Goal: Task Accomplishment & Management: Complete application form

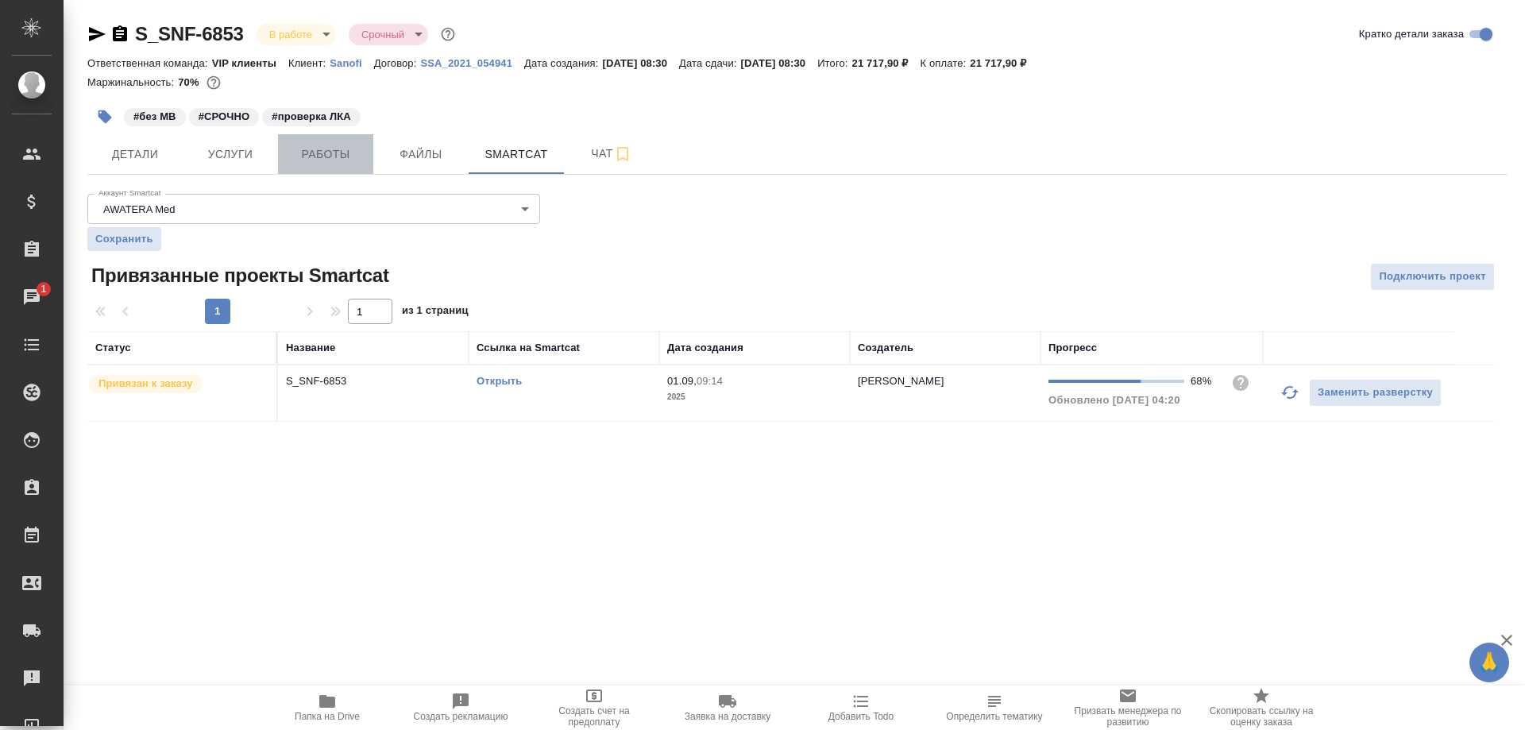
click at [336, 147] on span "Работы" at bounding box center [326, 155] width 76 height 20
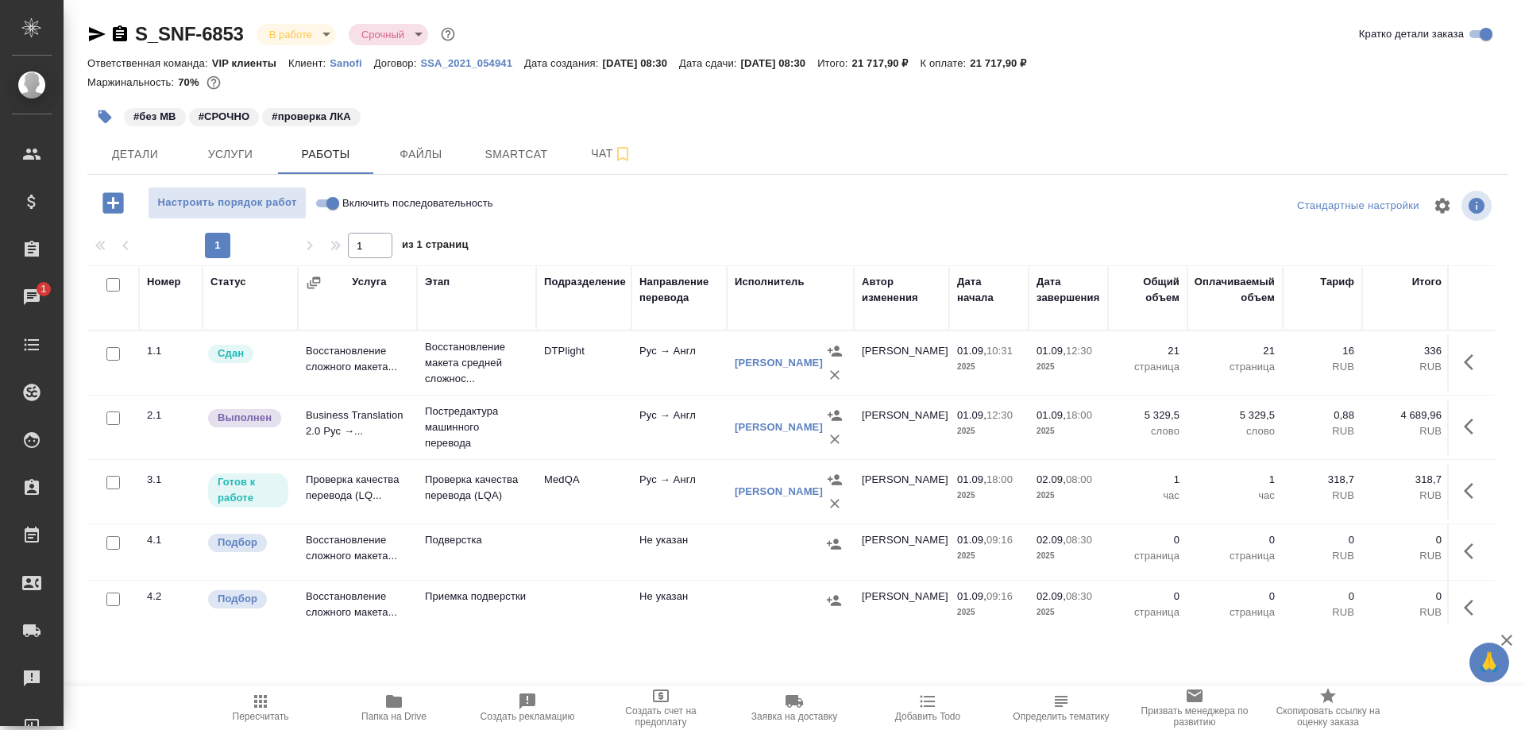
click at [338, 478] on td "Проверка качества перевода (LQ..." at bounding box center [357, 492] width 119 height 56
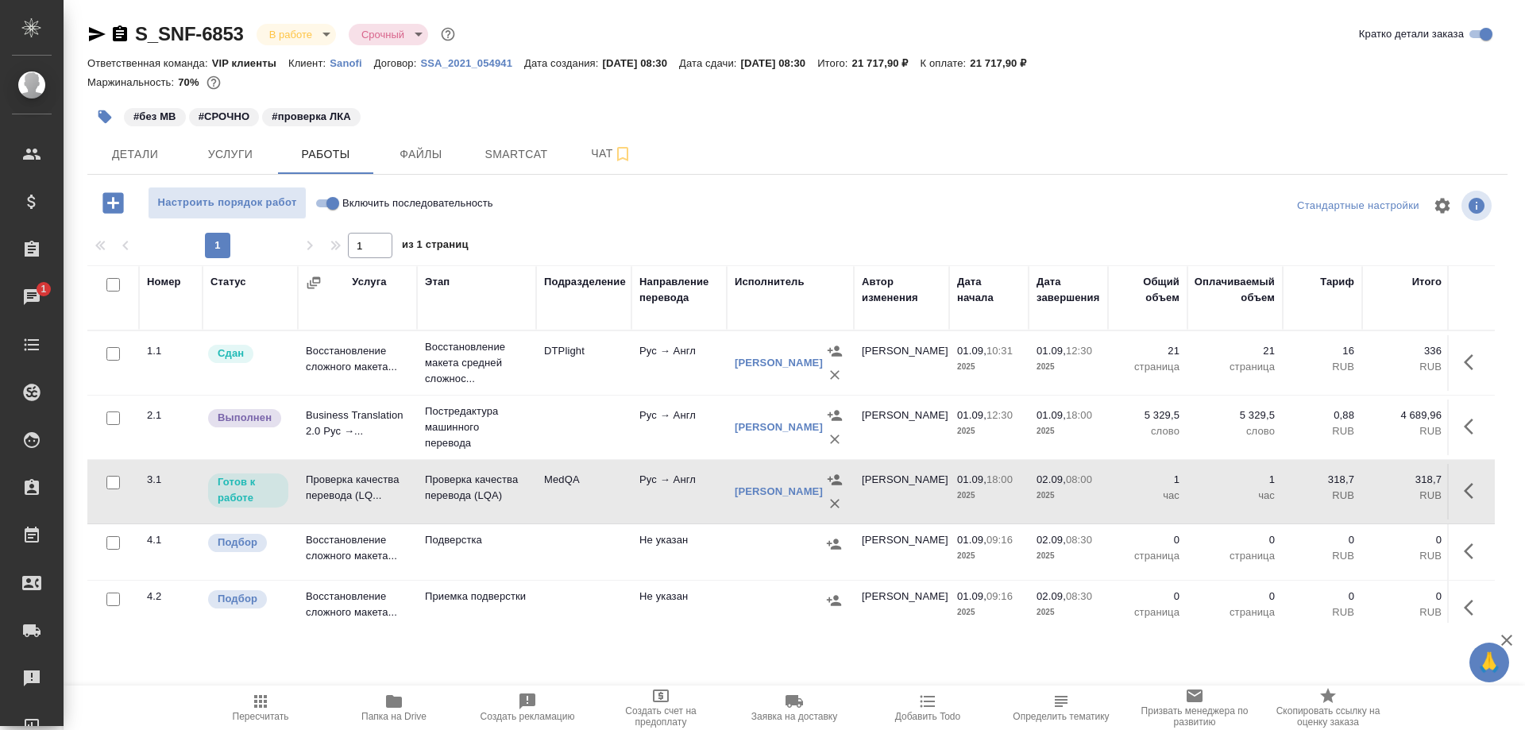
click at [323, 200] on input "Включить последовательность" at bounding box center [332, 203] width 57 height 19
checkbox input "true"
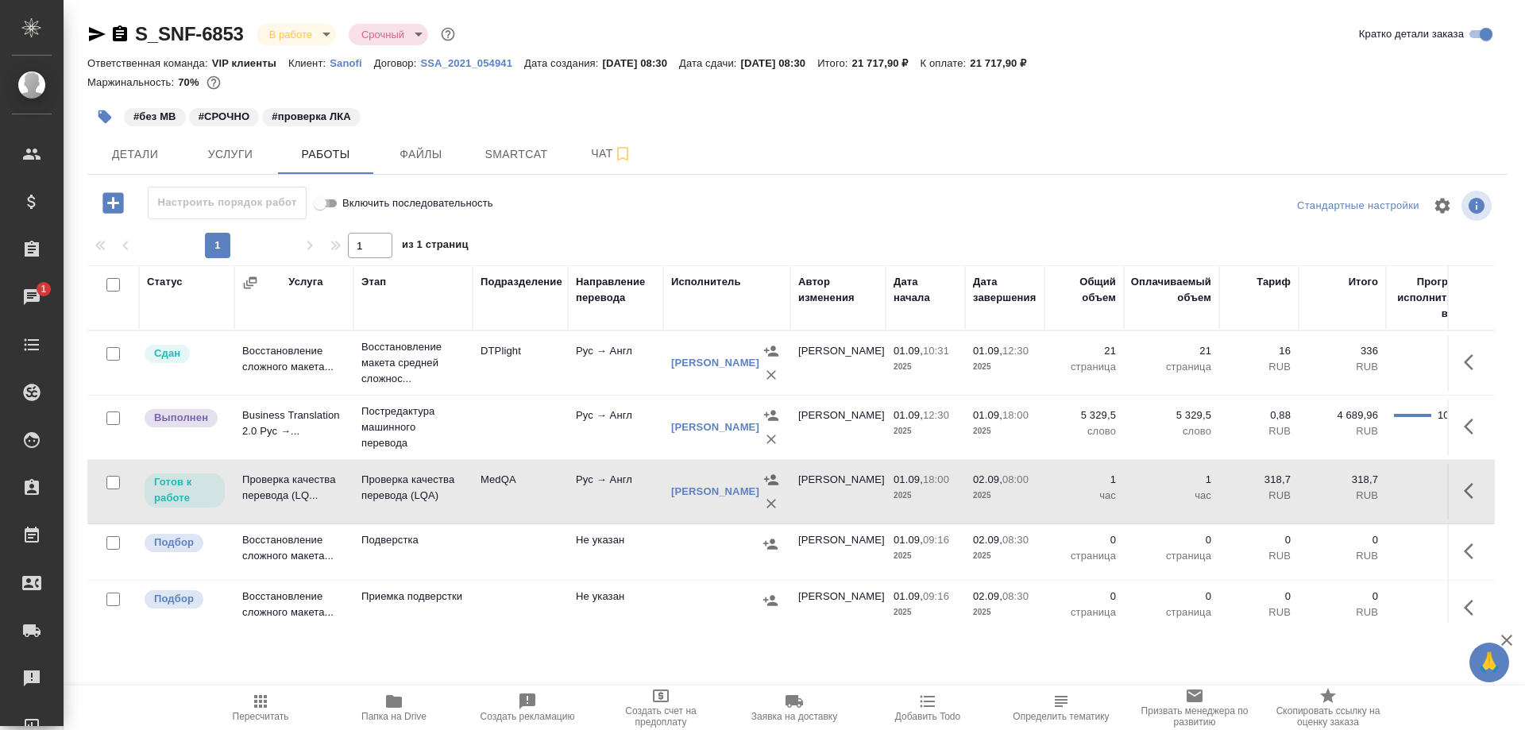
click at [338, 202] on input "Включить последовательность" at bounding box center [320, 203] width 57 height 19
checkbox input "false"
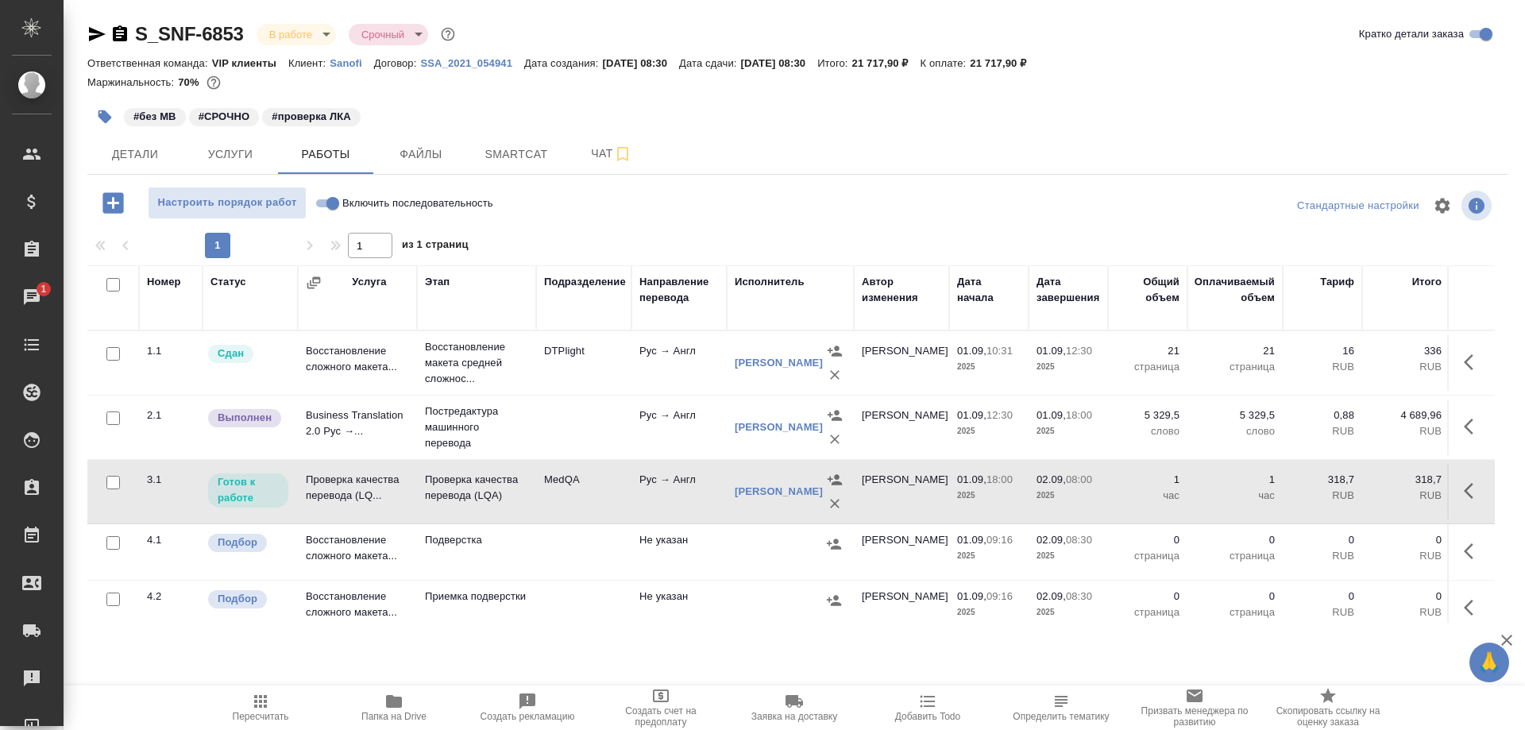
click at [335, 200] on input "Включить последовательность" at bounding box center [332, 203] width 57 height 19
checkbox input "true"
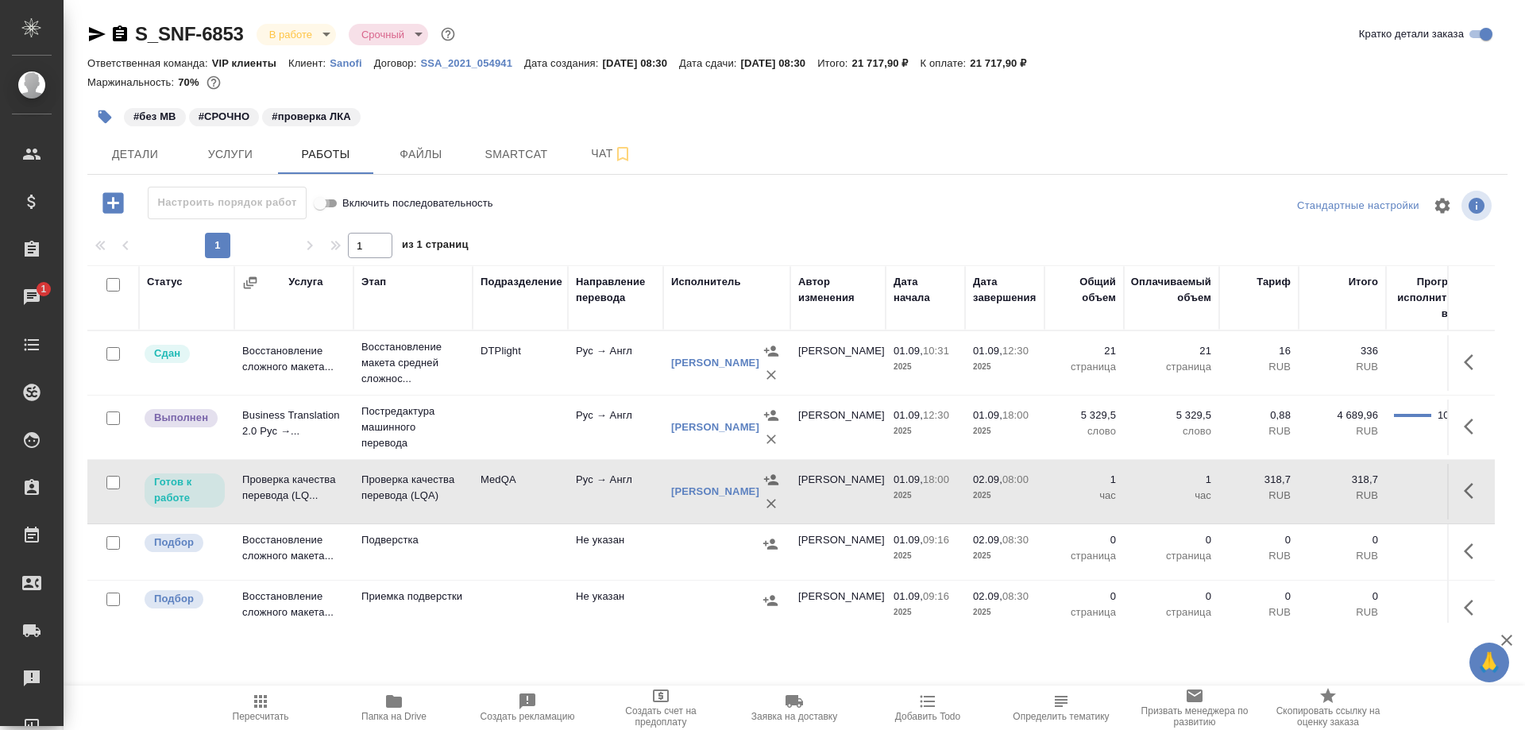
click at [333, 204] on input "Включить последовательность" at bounding box center [320, 203] width 57 height 19
checkbox input "false"
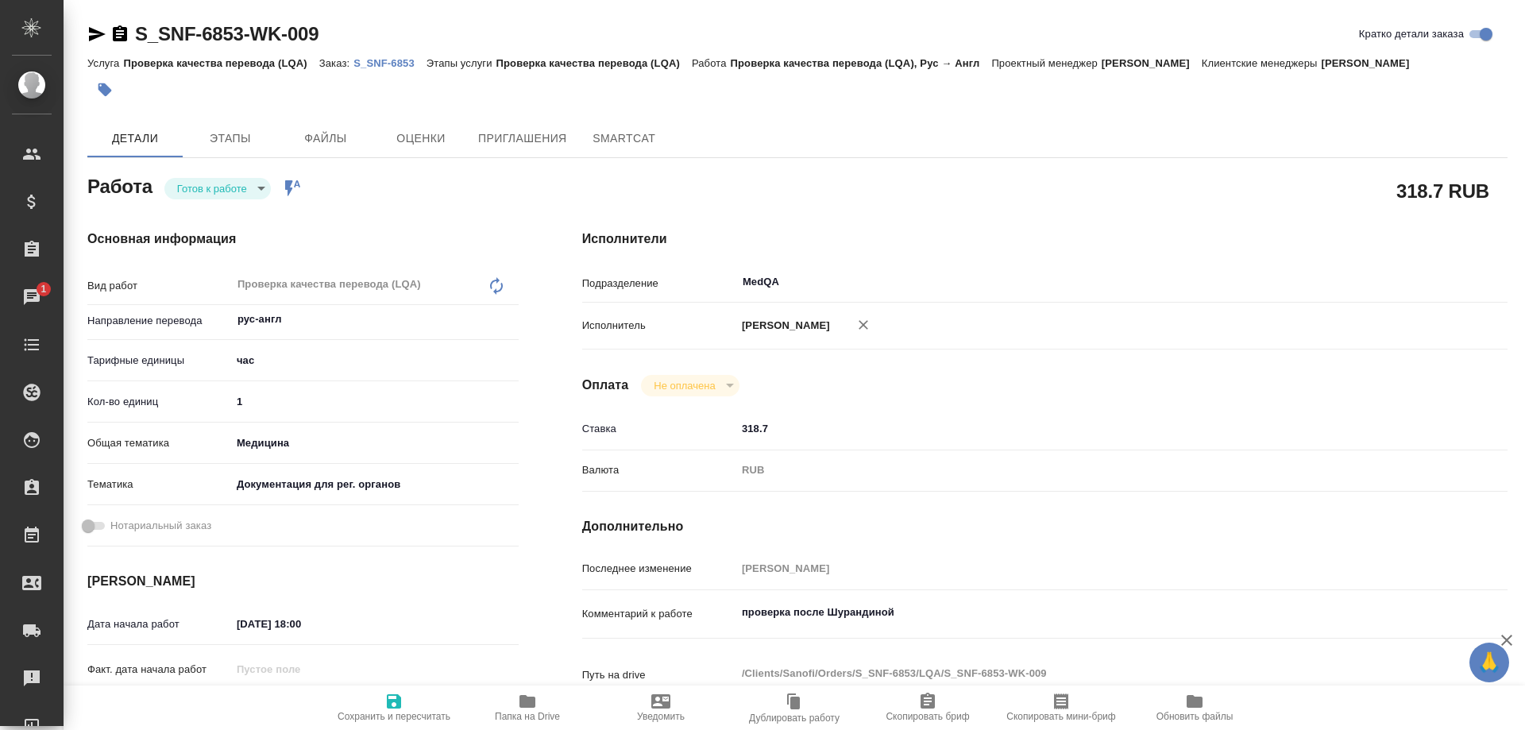
type textarea "x"
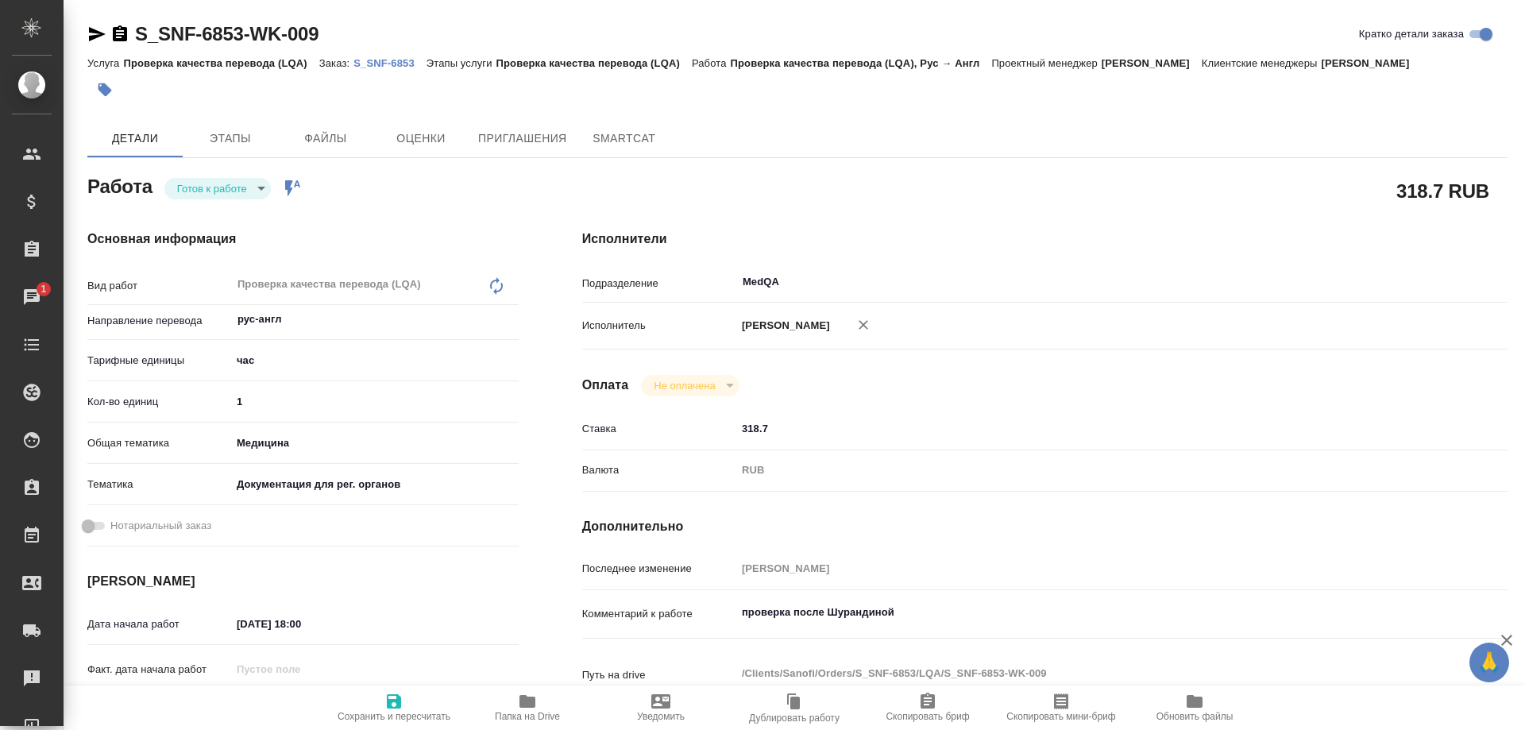
type textarea "x"
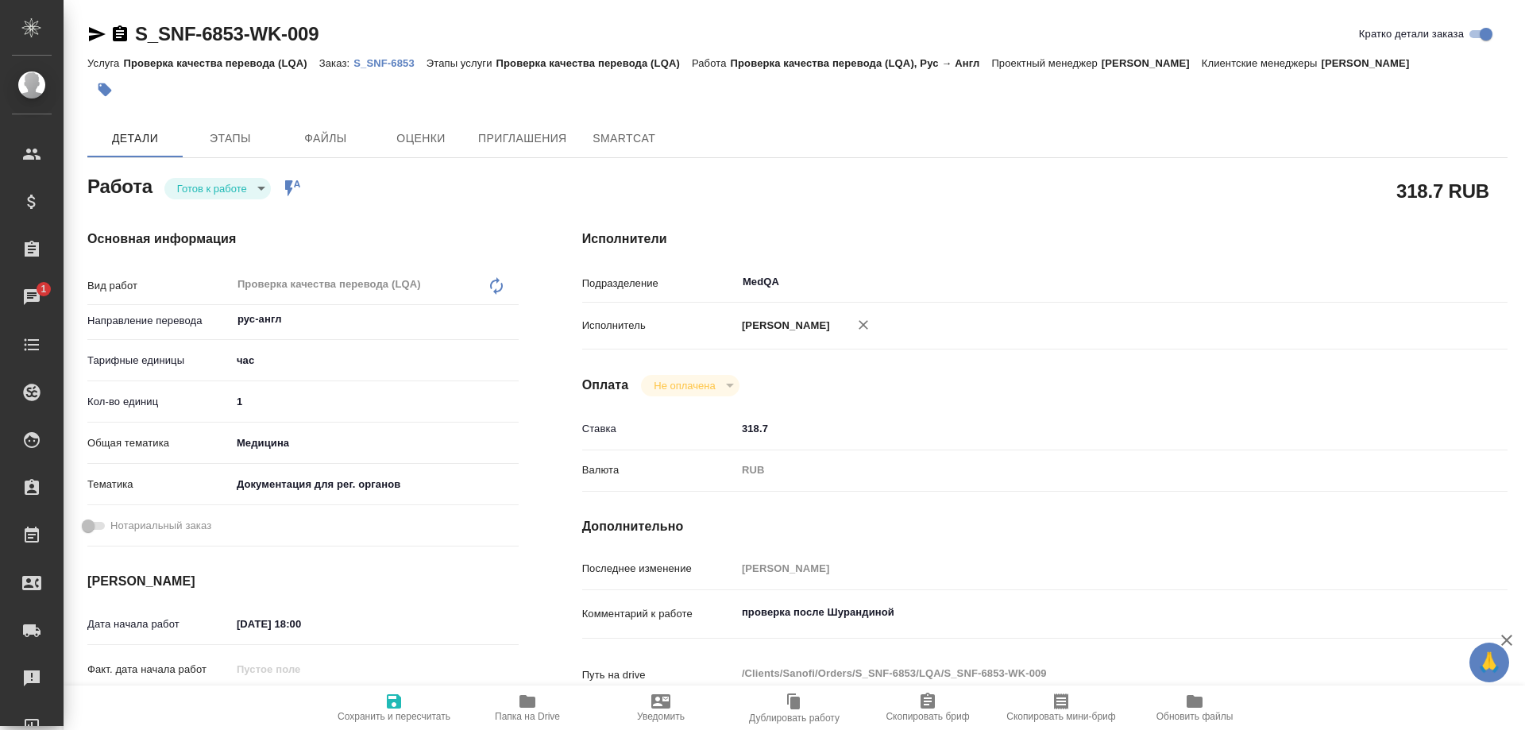
type textarea "x"
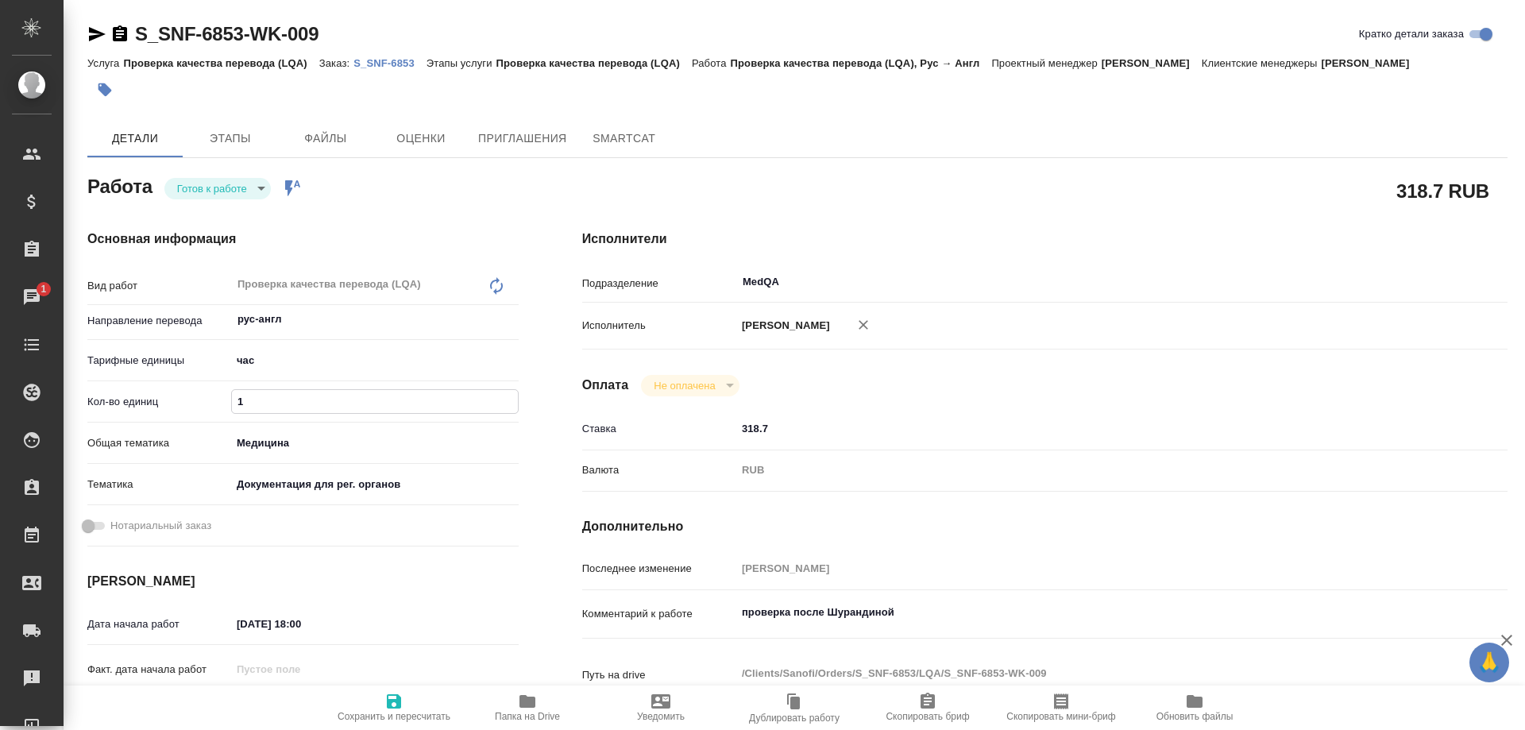
drag, startPoint x: 267, startPoint y: 393, endPoint x: 235, endPoint y: 398, distance: 32.1
click at [235, 398] on input "1" at bounding box center [375, 401] width 286 height 23
type textarea "x"
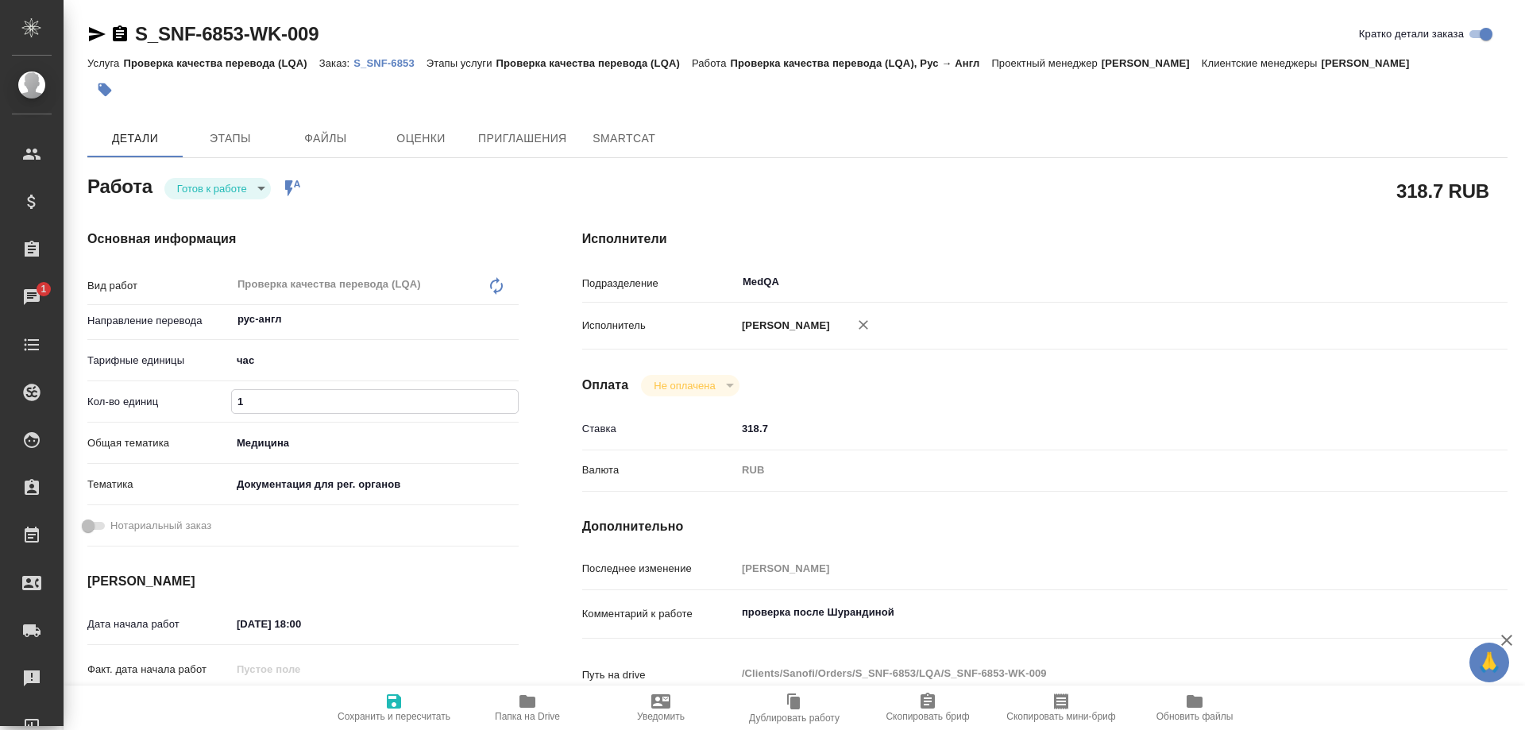
type textarea "x"
type input "2"
type textarea "x"
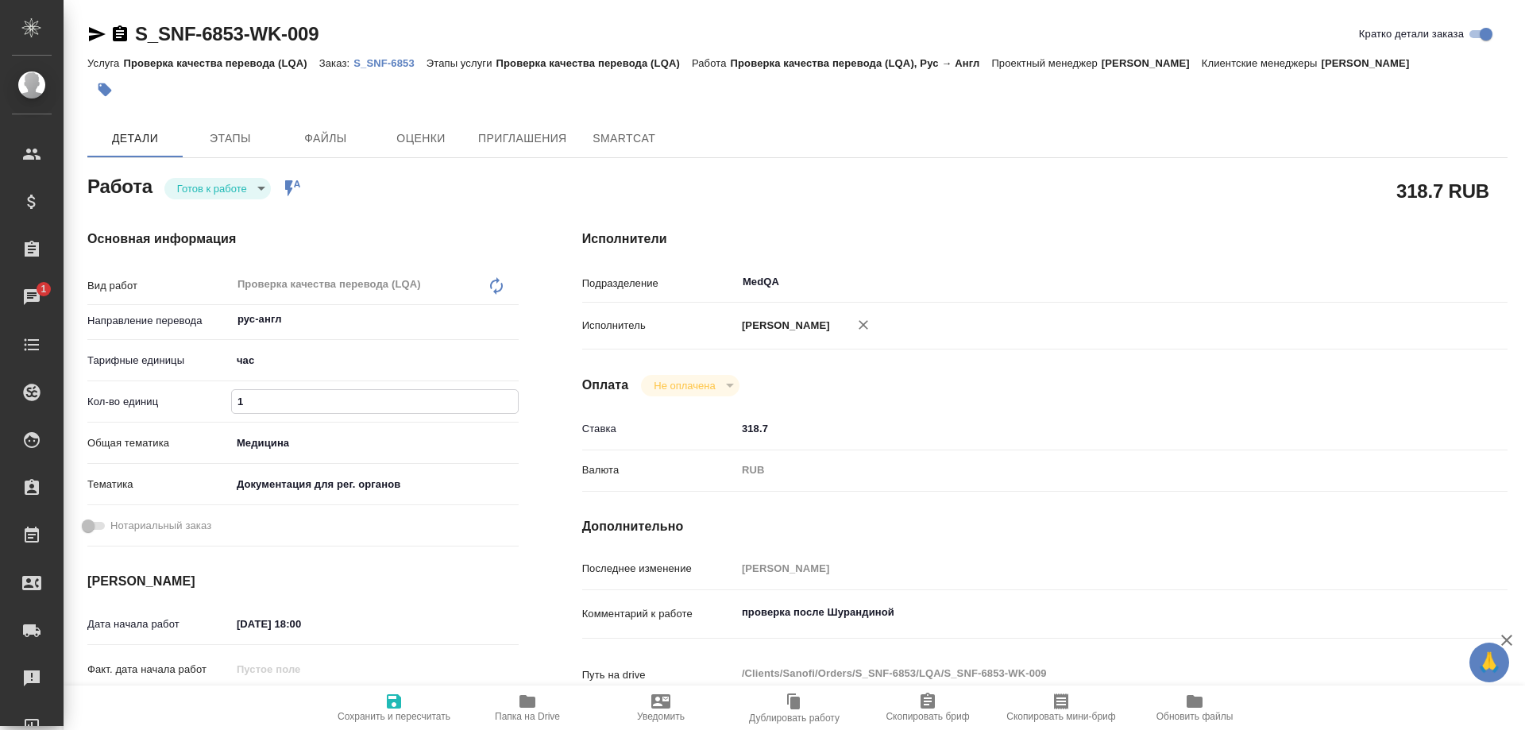
type textarea "x"
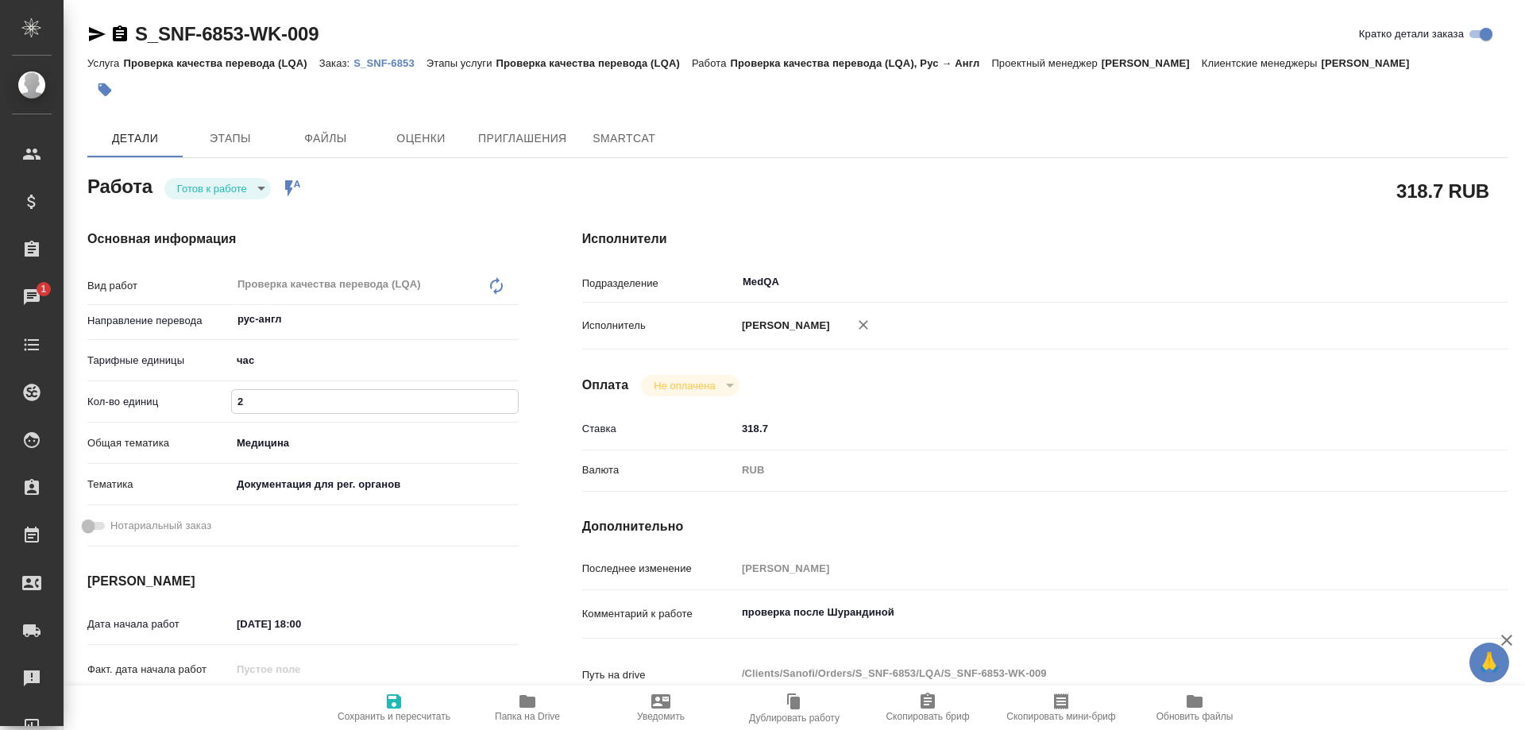
type textarea "x"
type input "2"
click at [400, 703] on icon "button" at bounding box center [394, 701] width 14 height 14
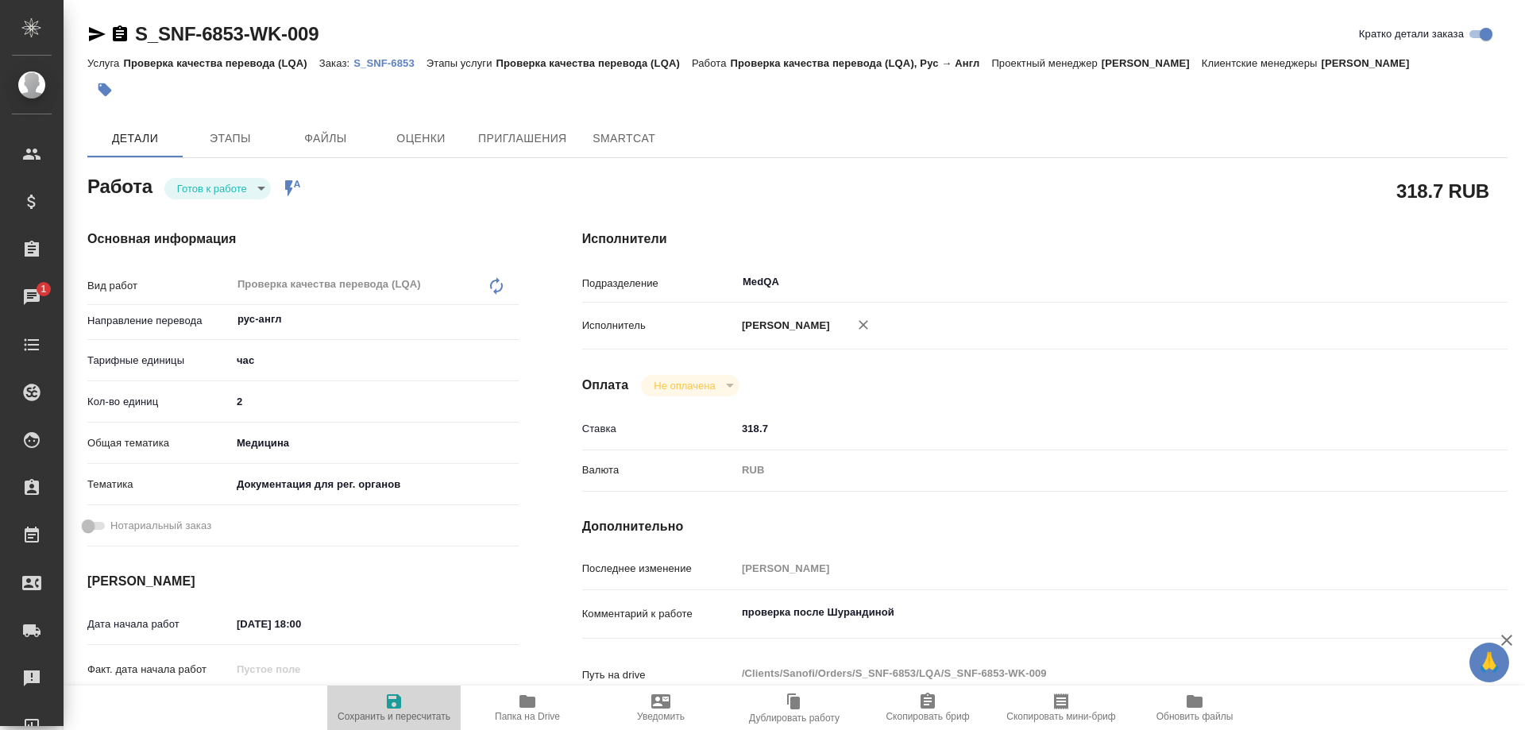
type textarea "x"
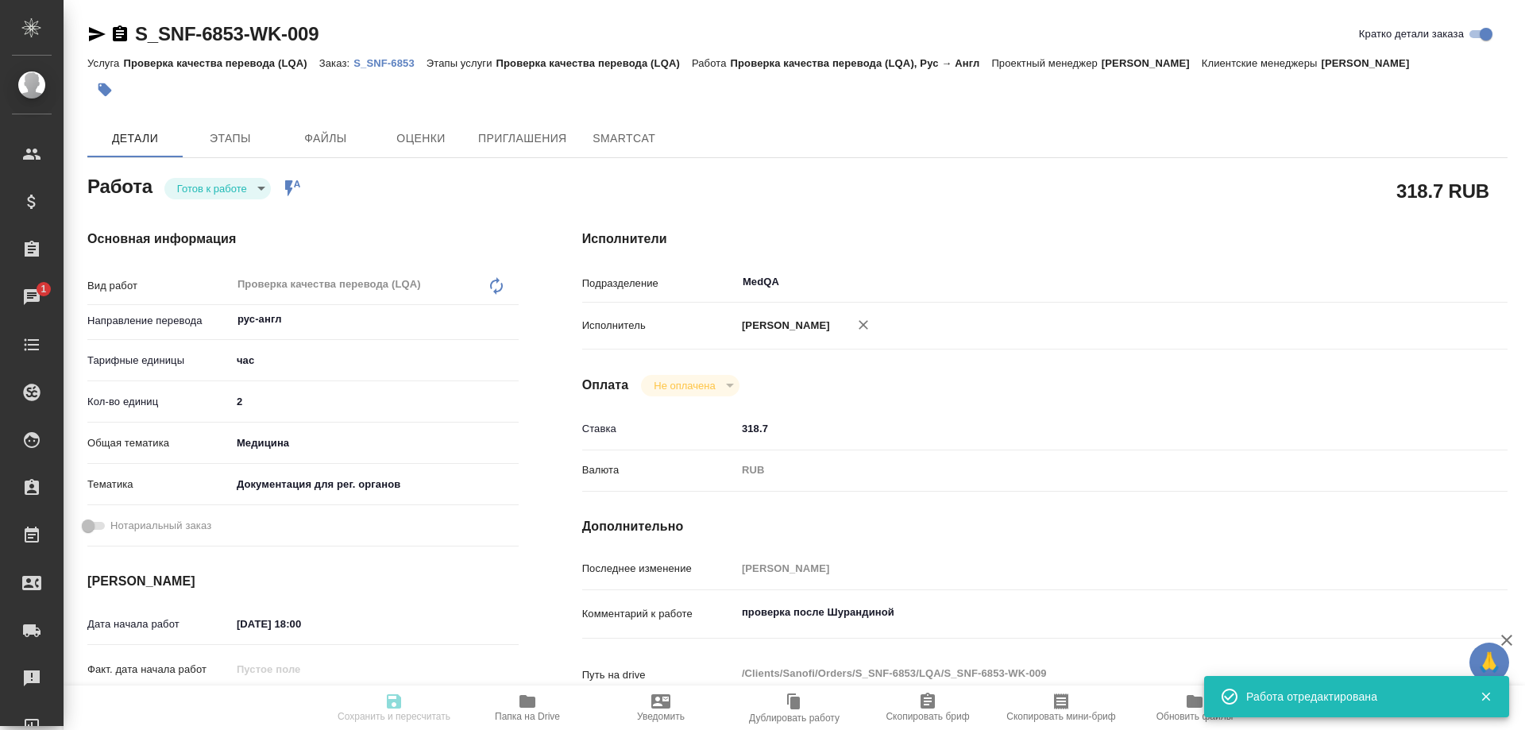
type textarea "x"
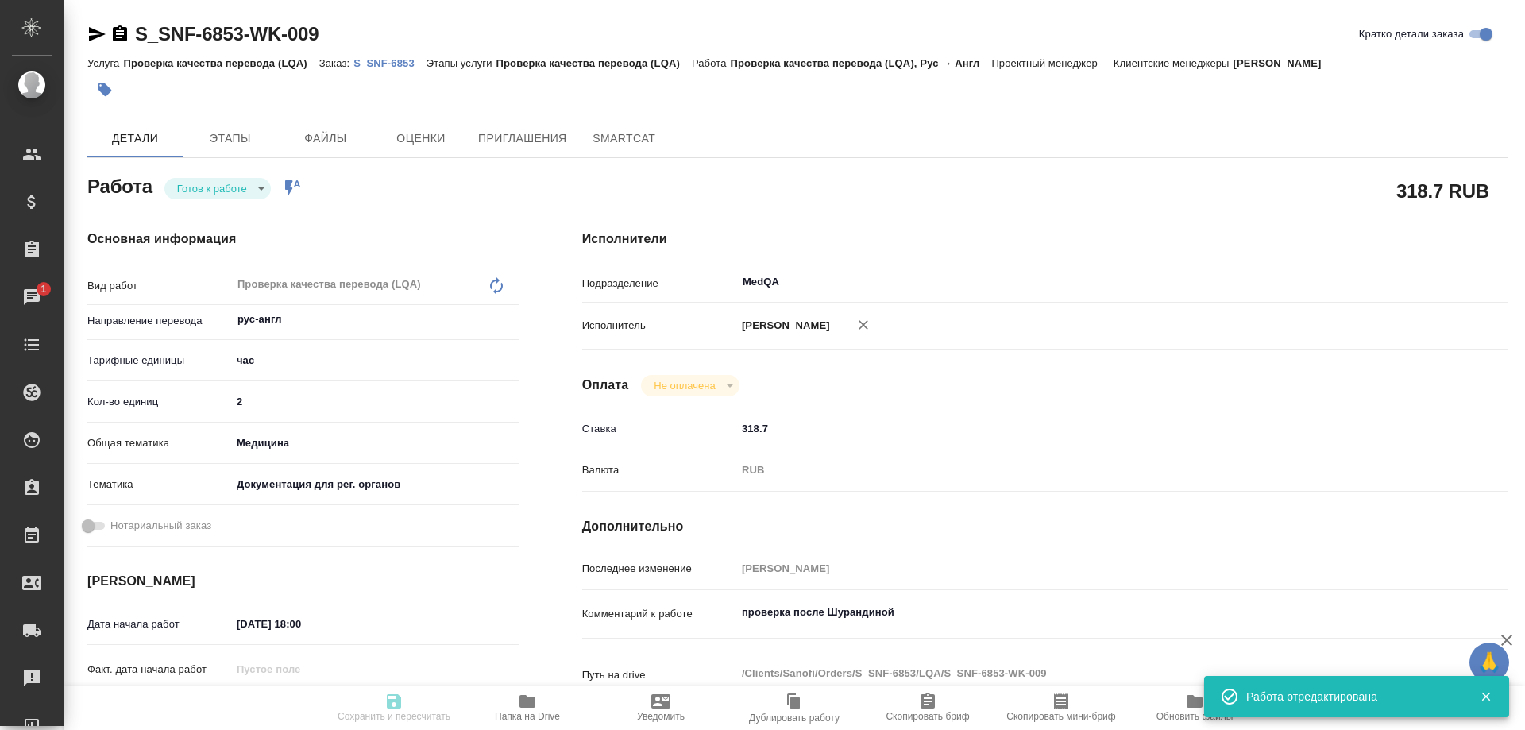
type textarea "x"
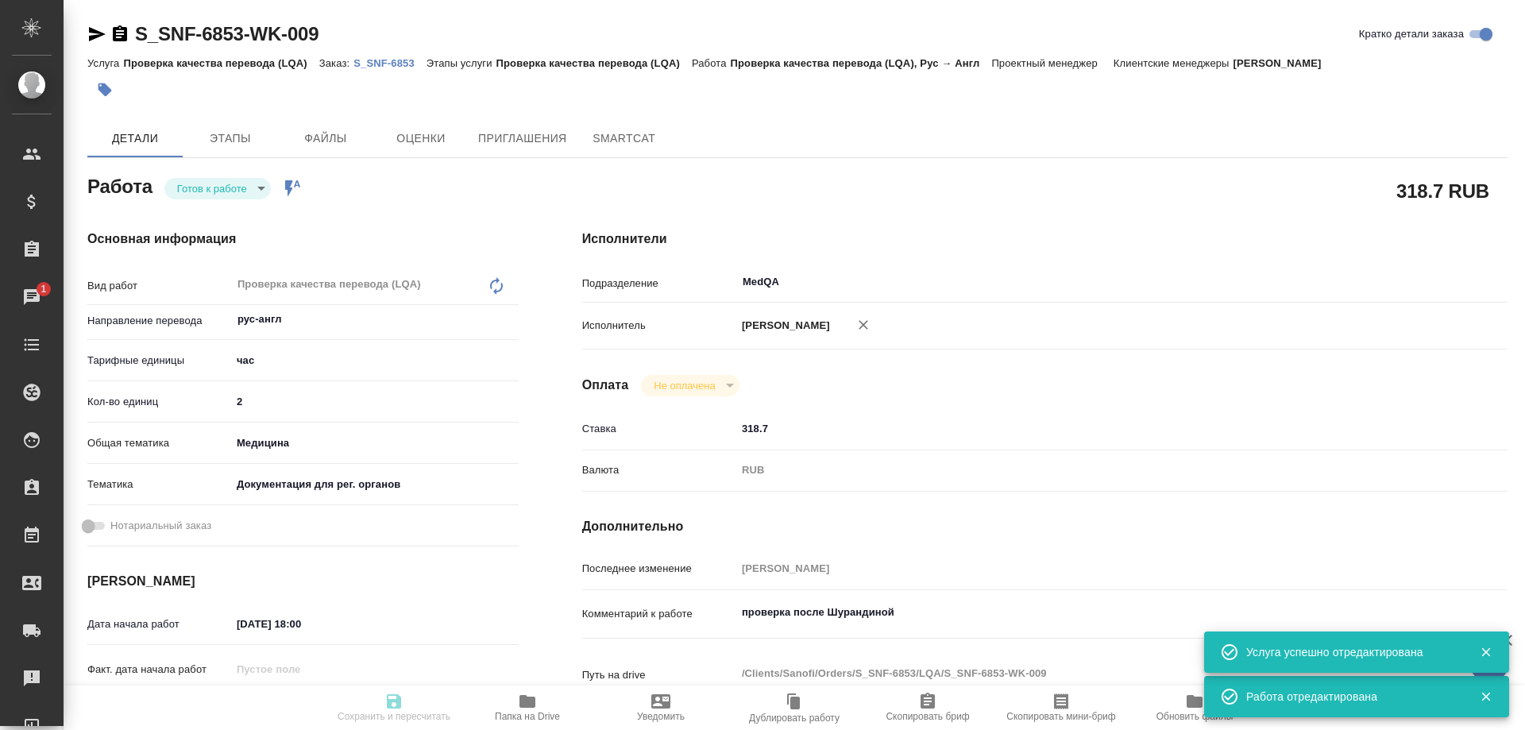
type input "readyForWork"
type textarea "Проверка качества перевода (LQA)"
type textarea "x"
type input "рус-англ"
type input "5a8b1489cc6b4906c91bfd93"
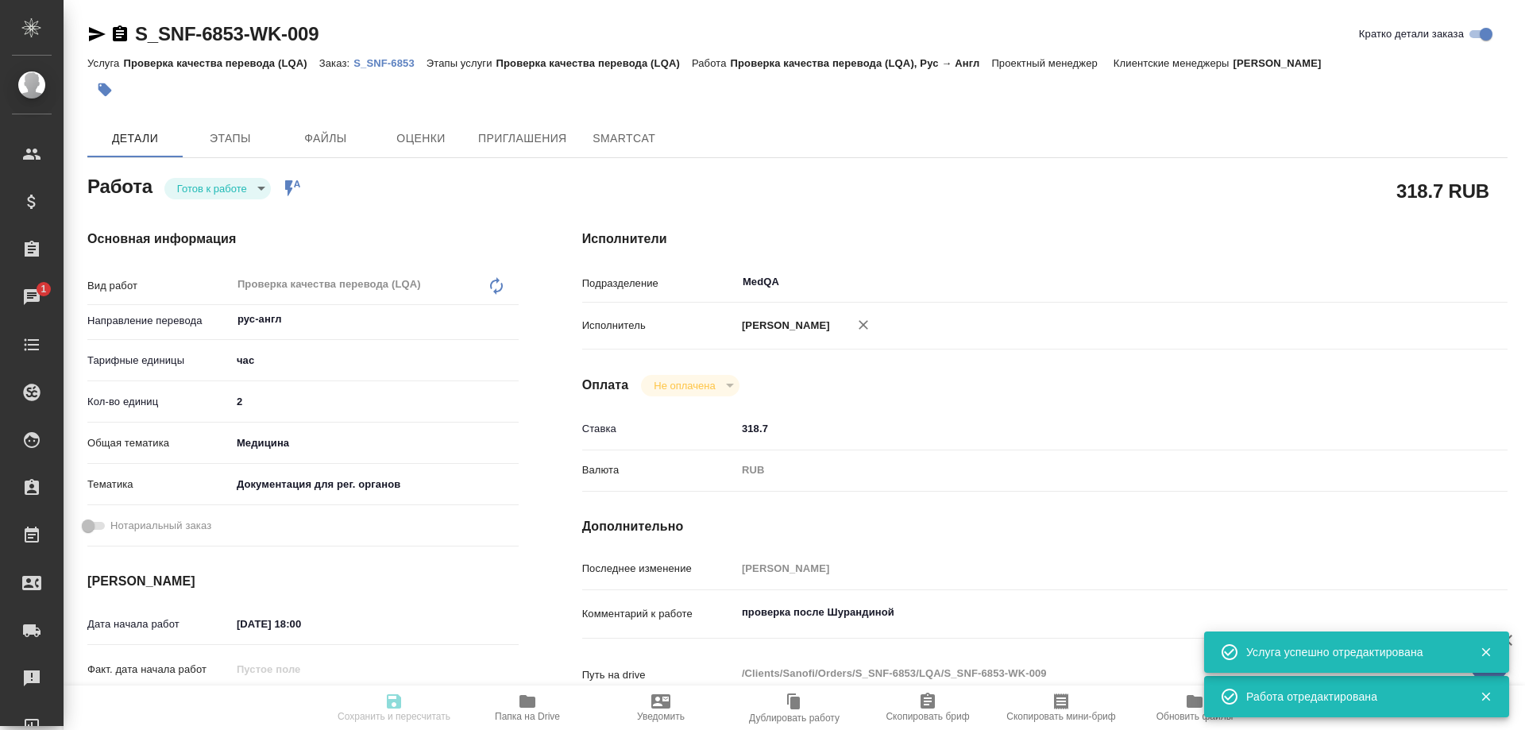
type input "2"
type input "med"
type input "5f647205b73bc97568ca66c6"
type input "01.09.2025 18:00"
type input "02.09.2025 08:00"
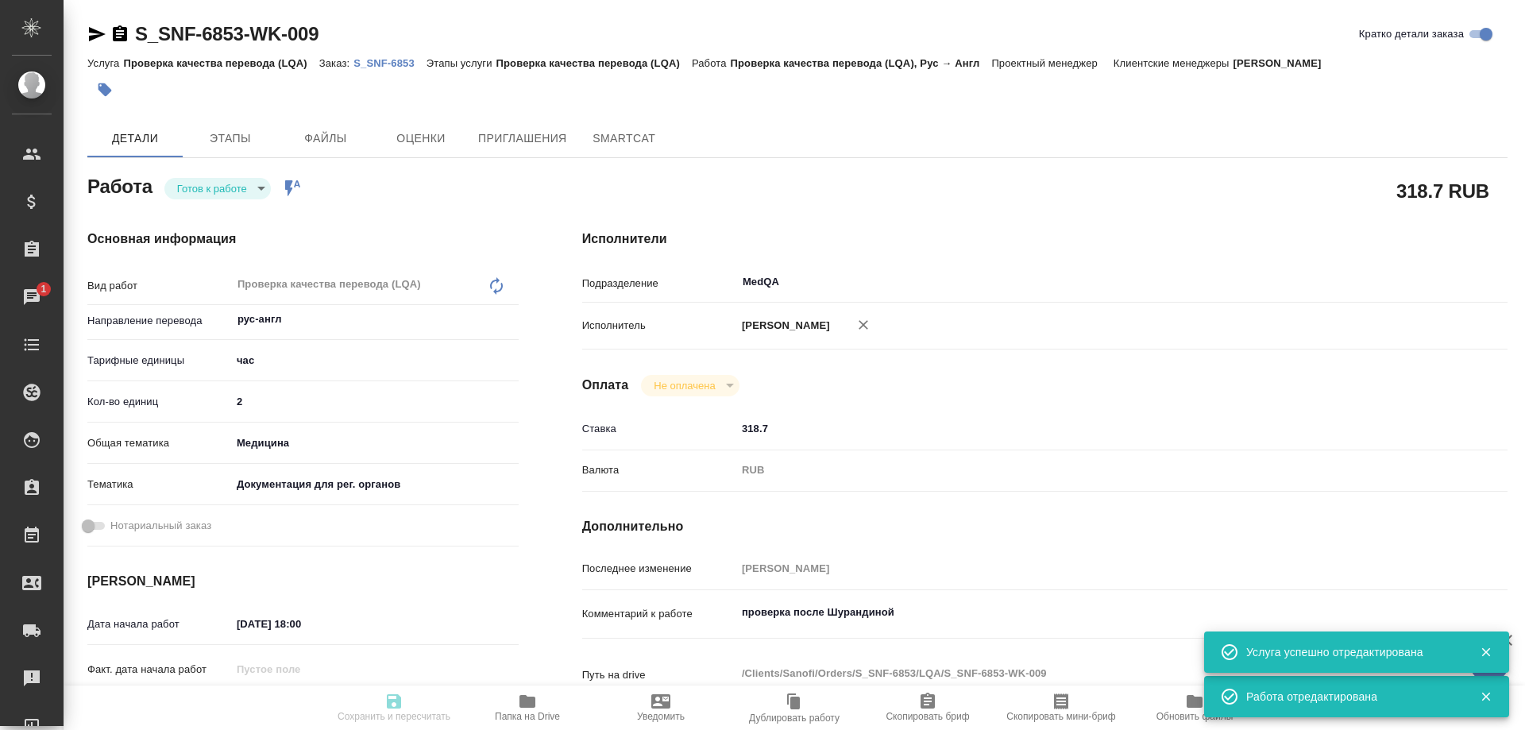
type input "02.09.2025 08:30"
type input "MedQA"
type input "notPayed"
type input "318.7"
type input "RUB"
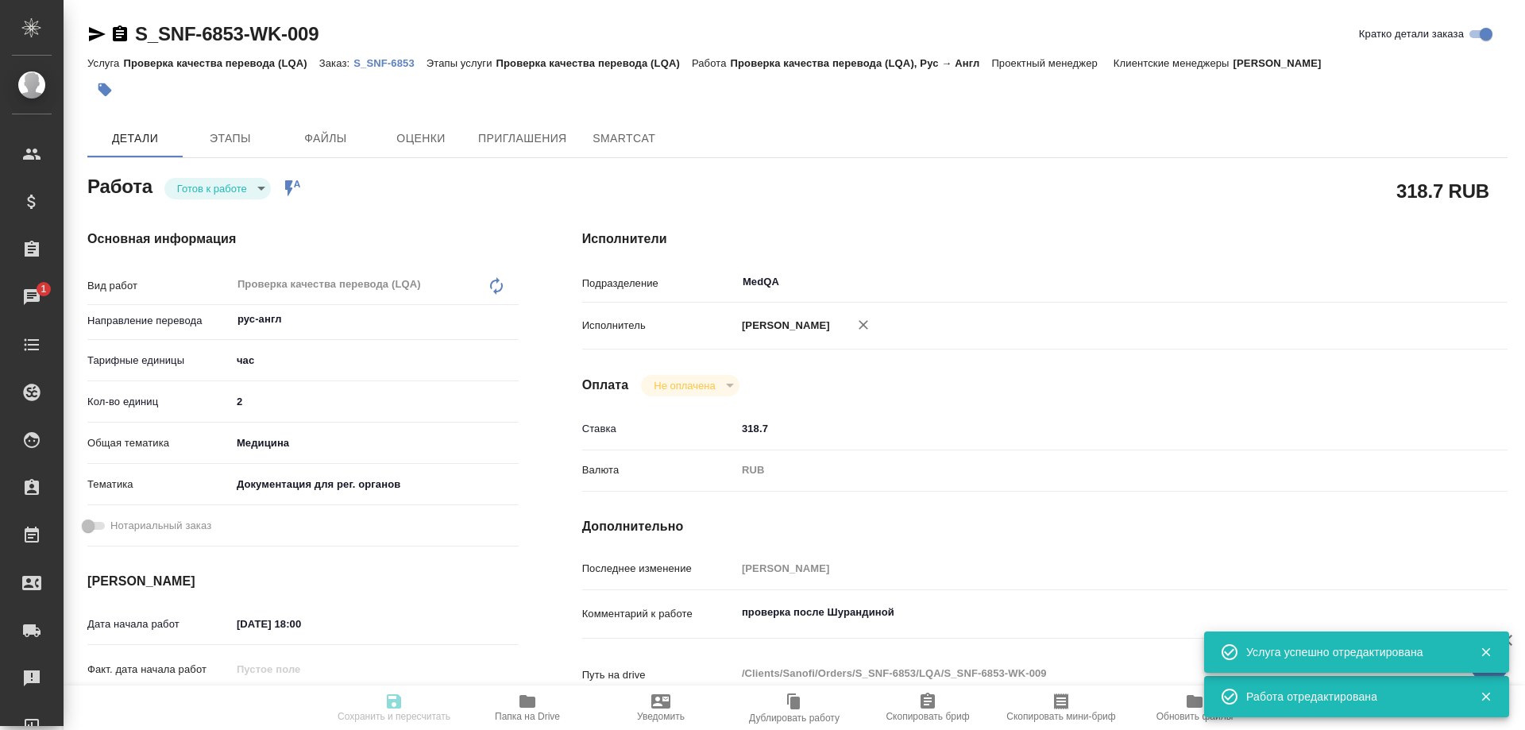
type input "[PERSON_NAME]"
type textarea "проверка после Шурандиной"
type textarea "x"
type textarea "/Clients/Sanofi/Orders/S_SNF-6853/LQA/S_SNF-6853-WK-009"
type textarea "x"
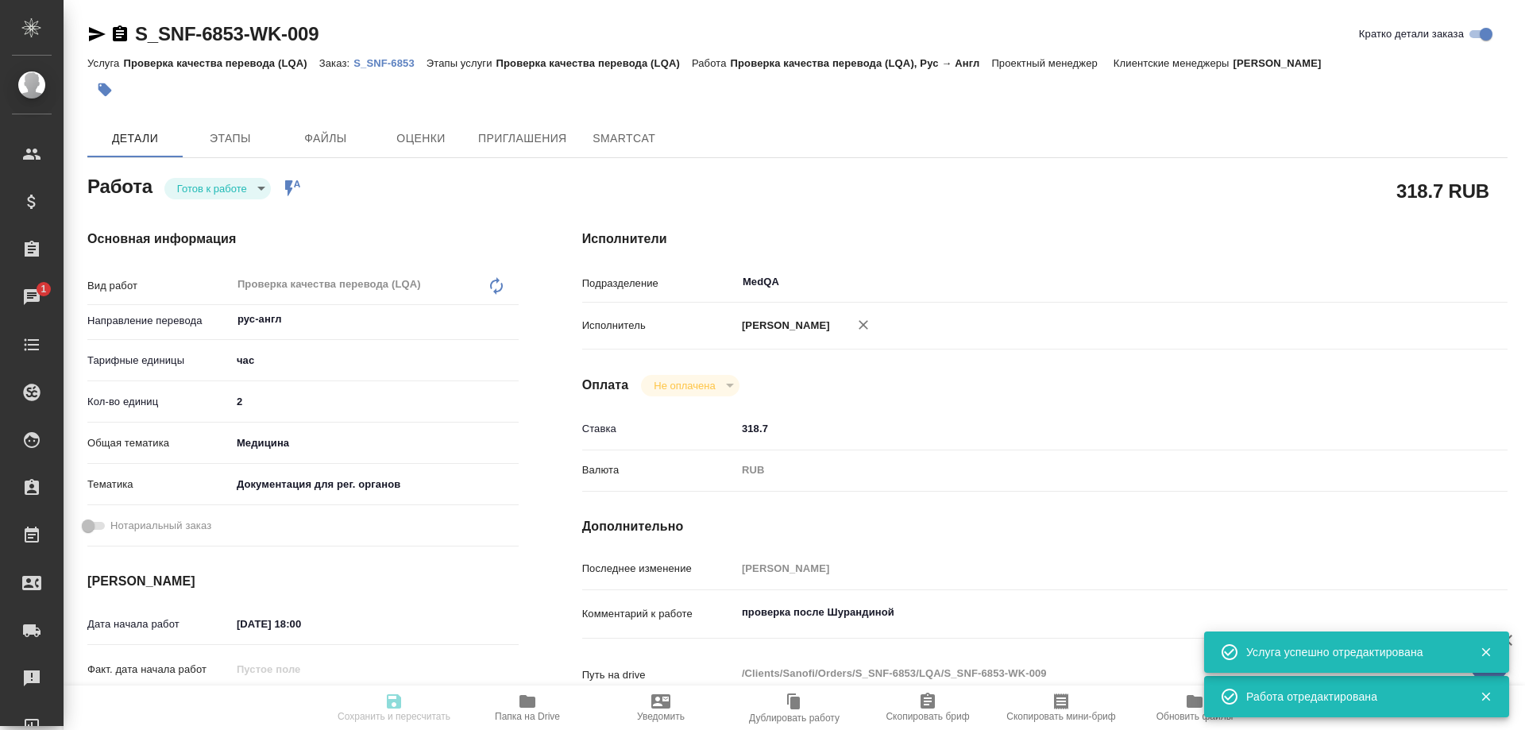
type input "S_SNF-6853"
type input "E005836110"
type input "Проверка качества перевода (LQA)"
type input "[PERSON_NAME]"
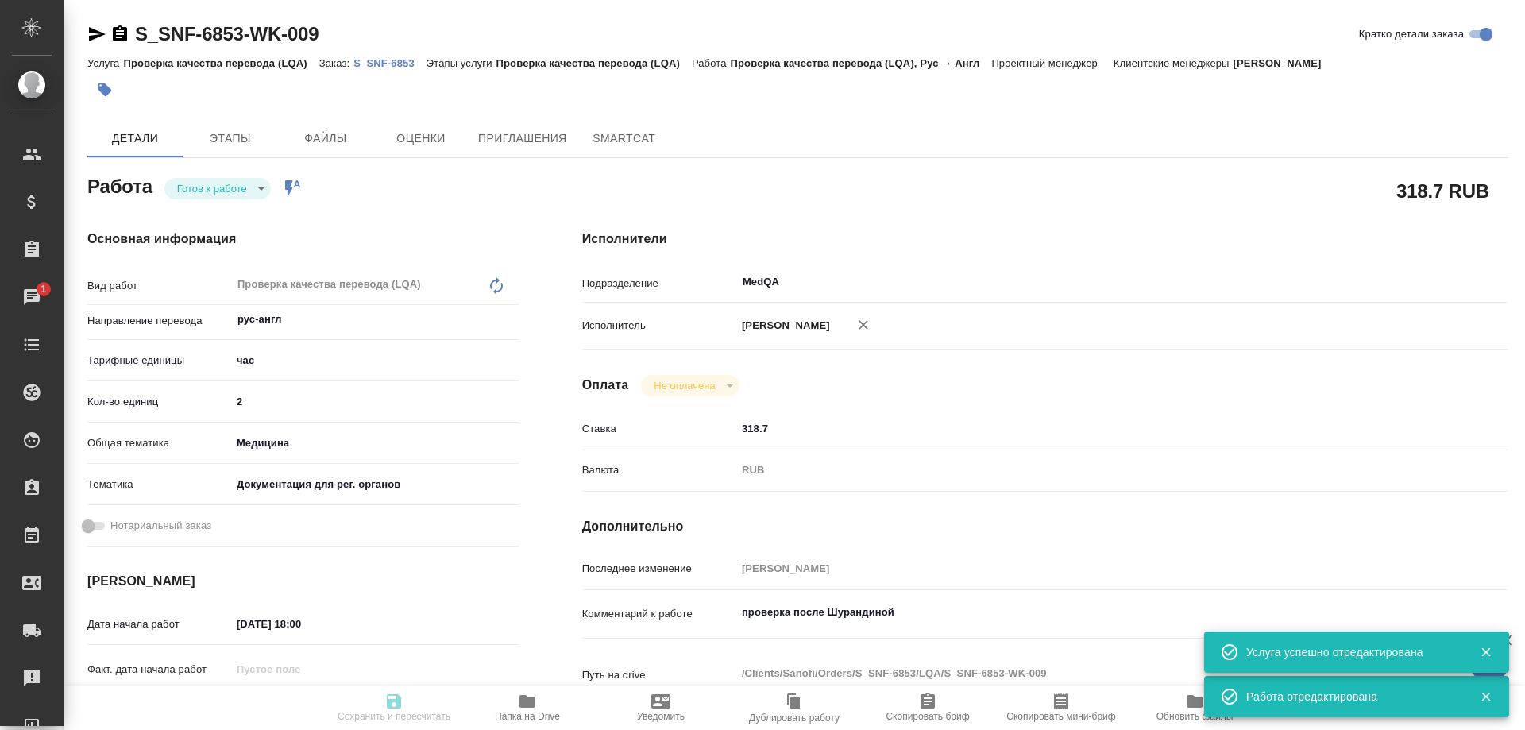
type input "/Clients/Sanofi/Orders/S_SNF-6853"
type textarea "x"
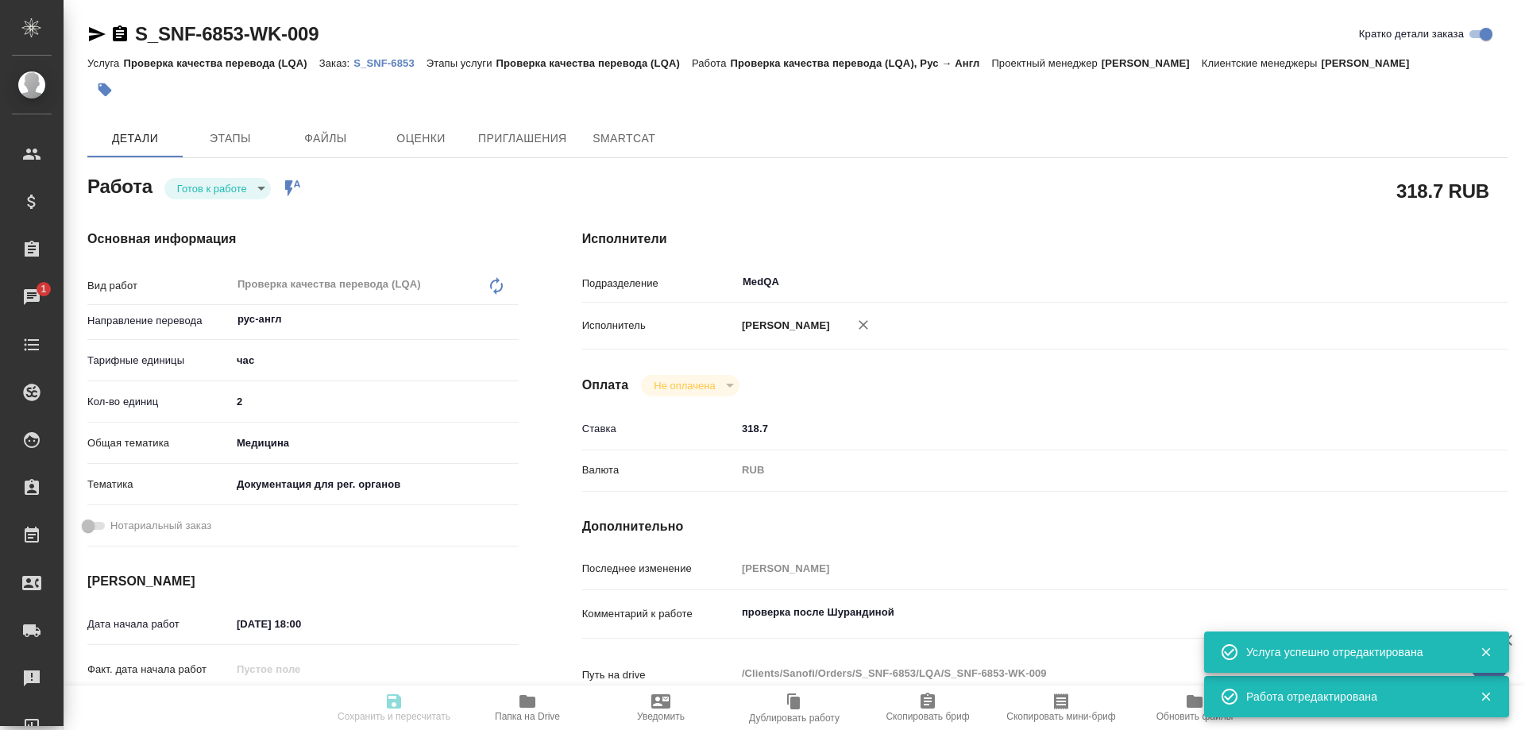
type textarea "x"
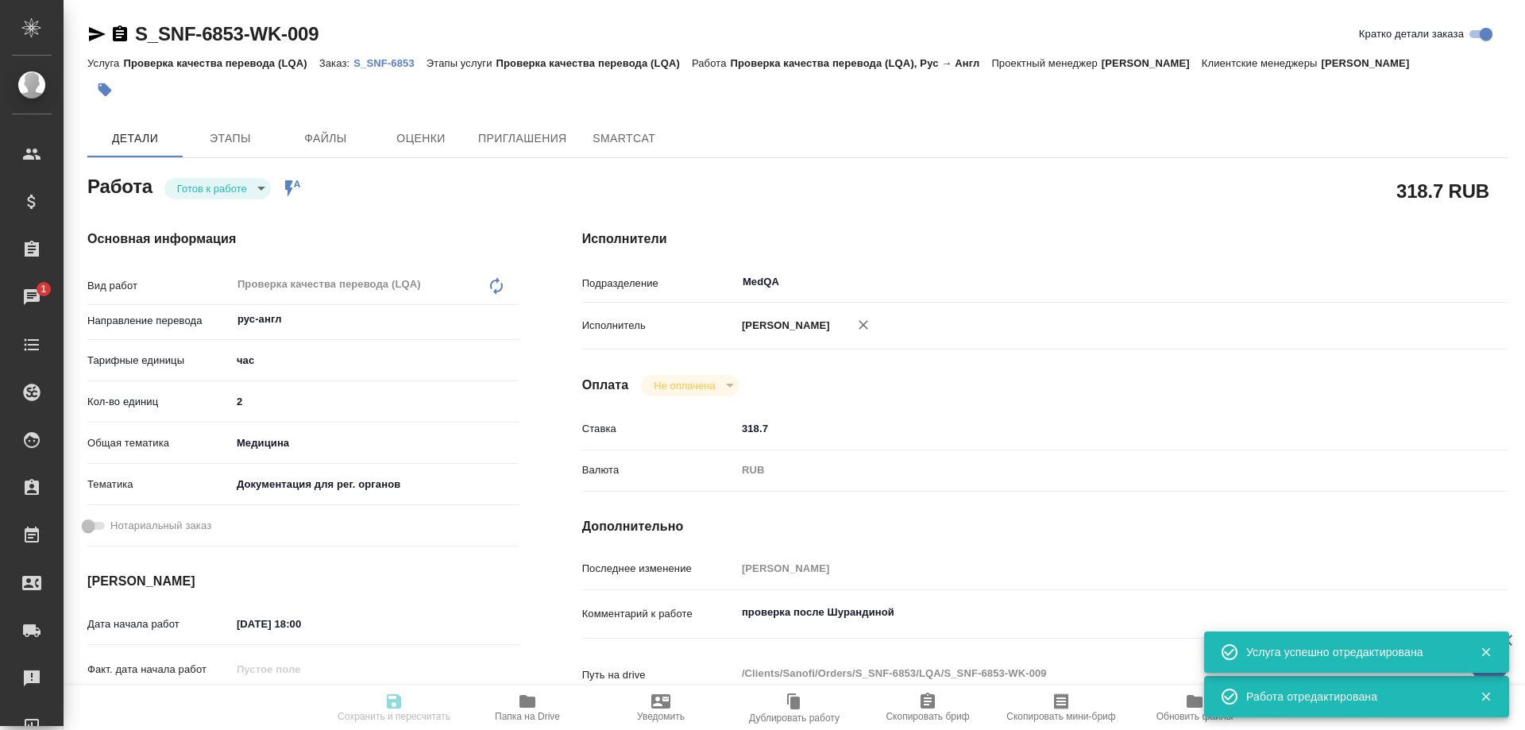
type textarea "x"
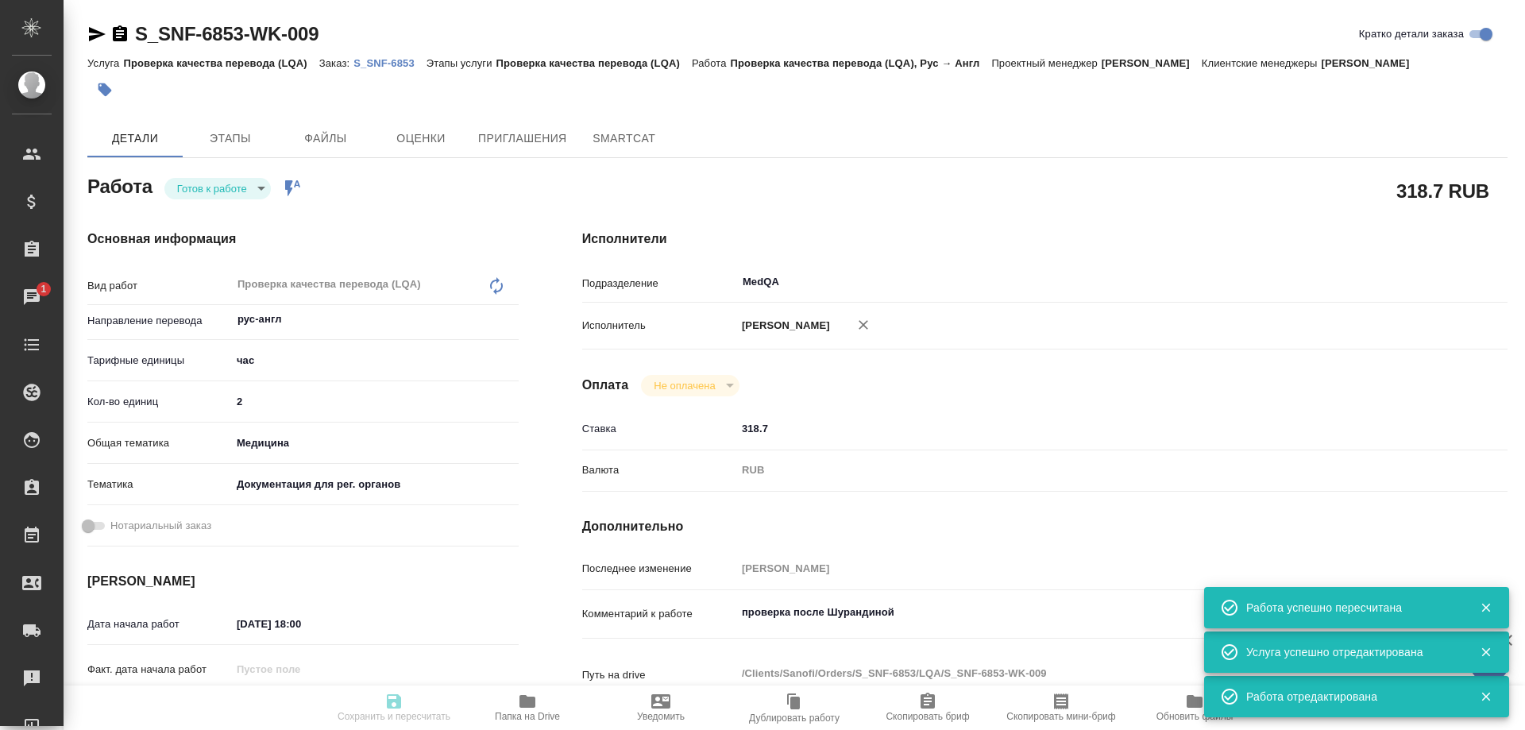
type textarea "x"
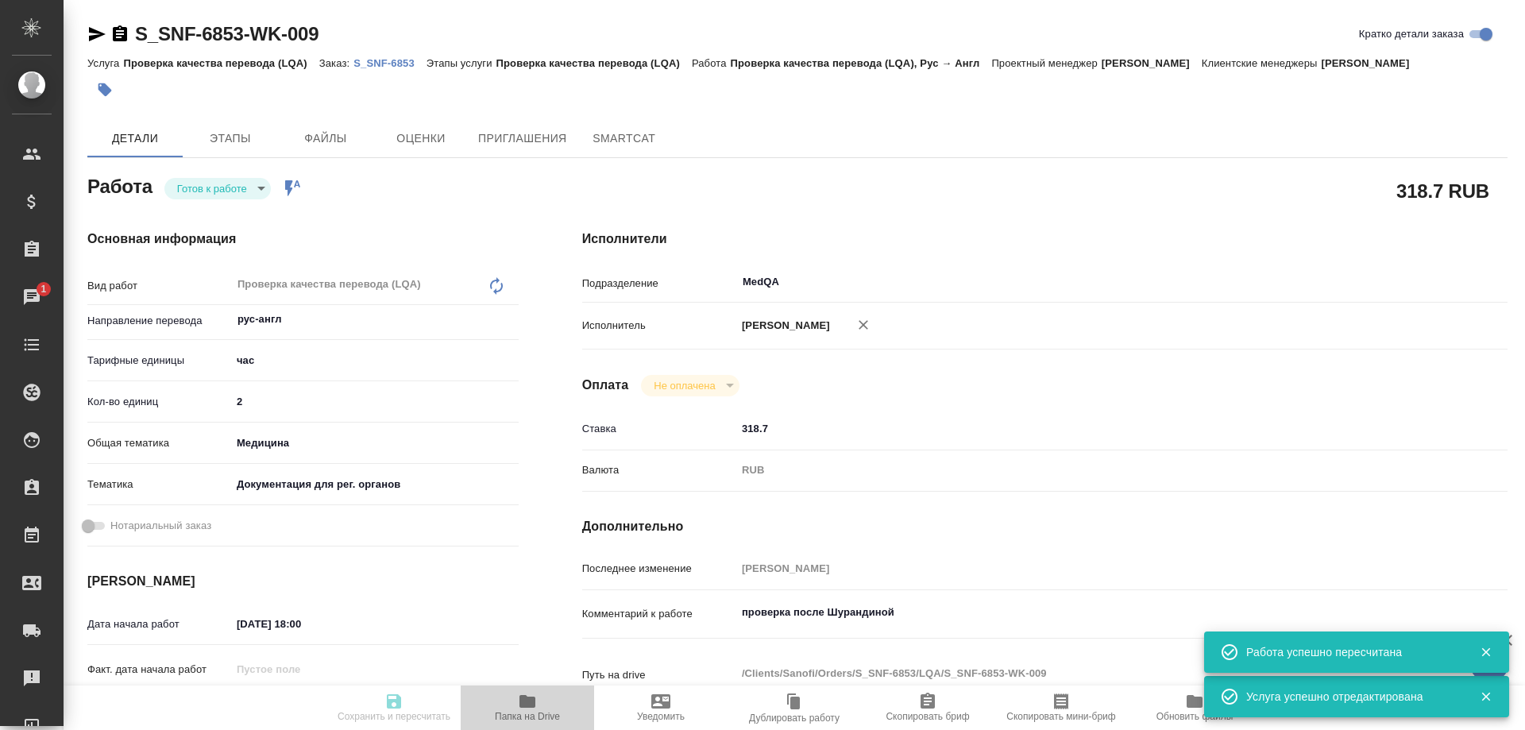
click at [528, 699] on icon "button" at bounding box center [528, 701] width 16 height 13
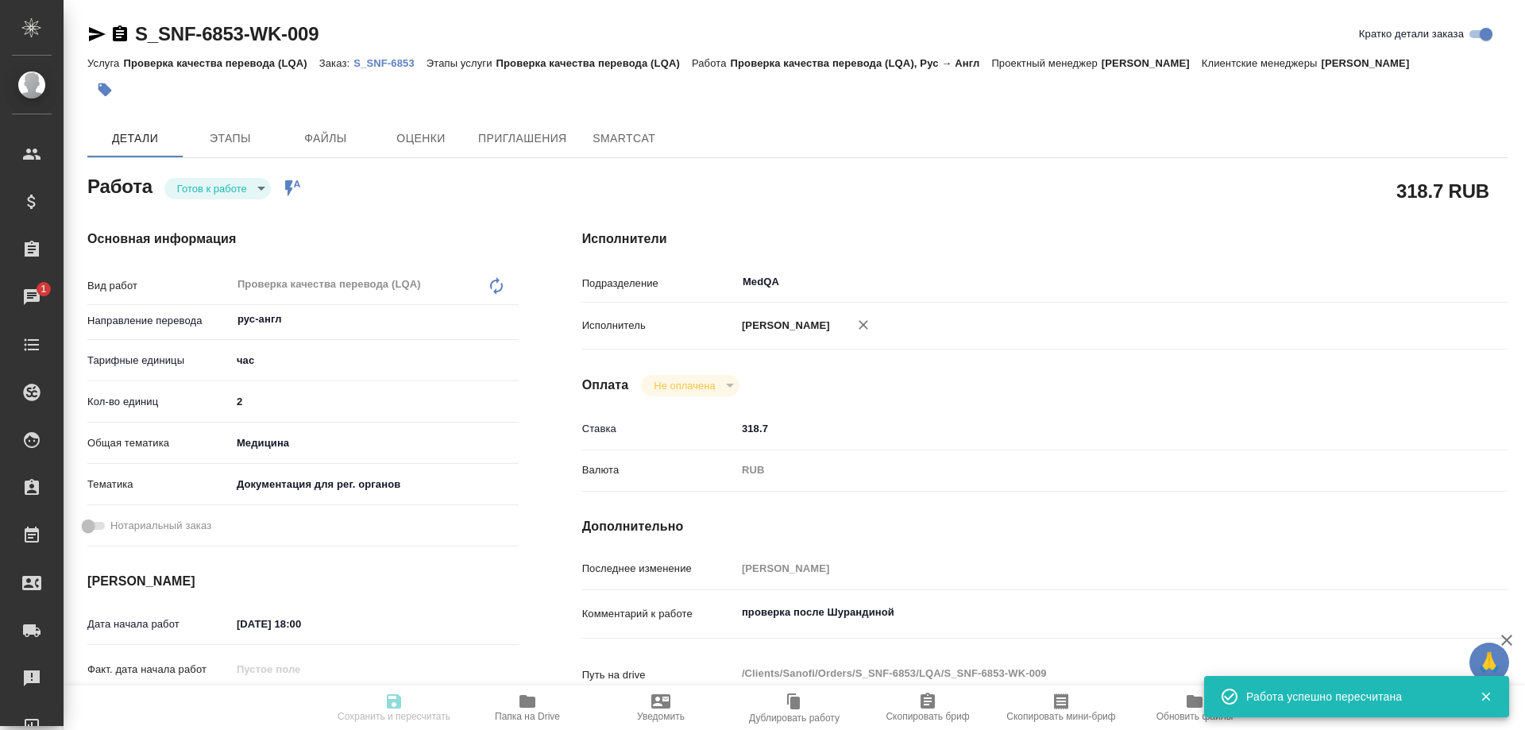
type input "readyForWork"
type textarea "Проверка качества перевода (LQA)"
type textarea "x"
type input "рус-англ"
type input "5a8b1489cc6b4906c91bfd93"
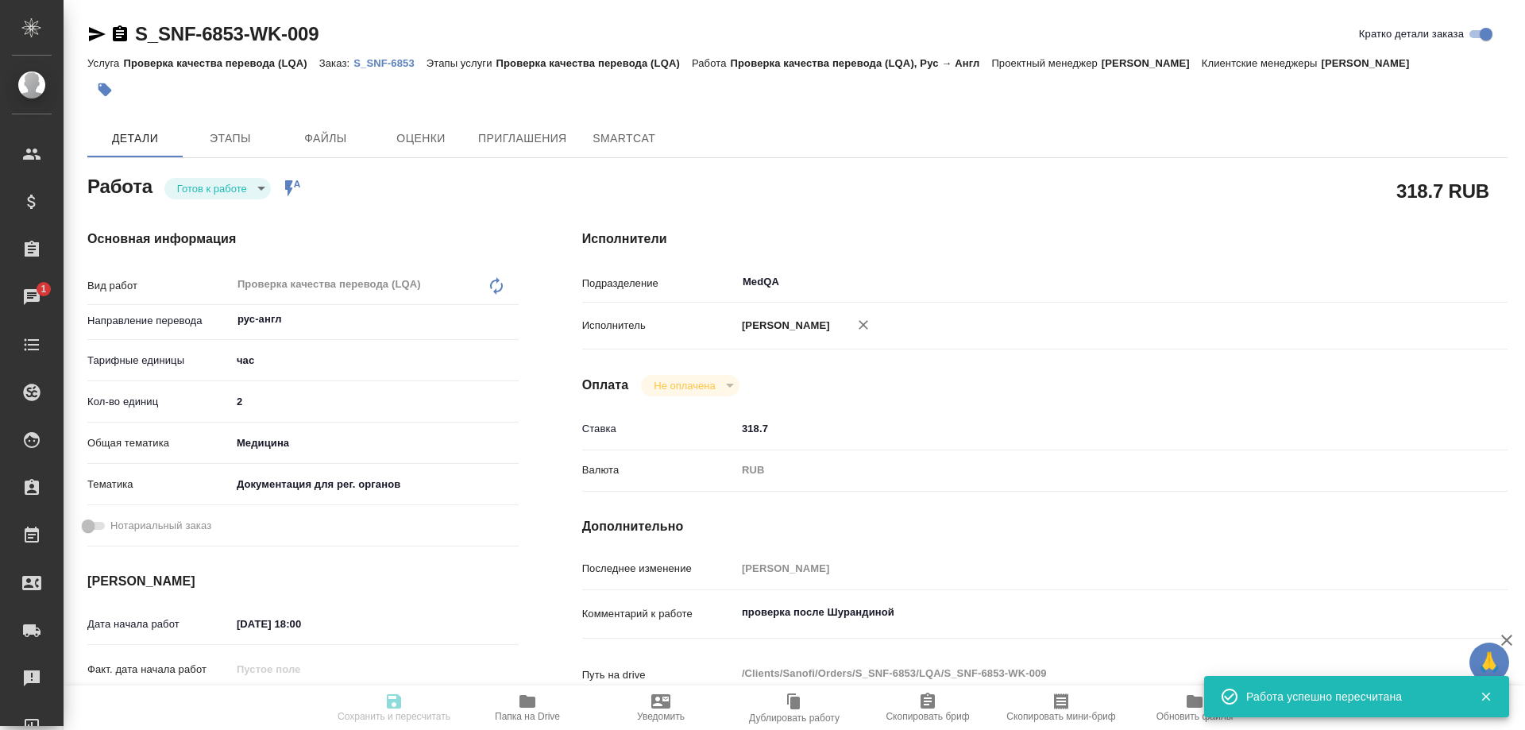
type input "2"
type input "med"
type input "5f647205b73bc97568ca66c6"
type input "01.09.2025 18:00"
type input "02.09.2025 08:00"
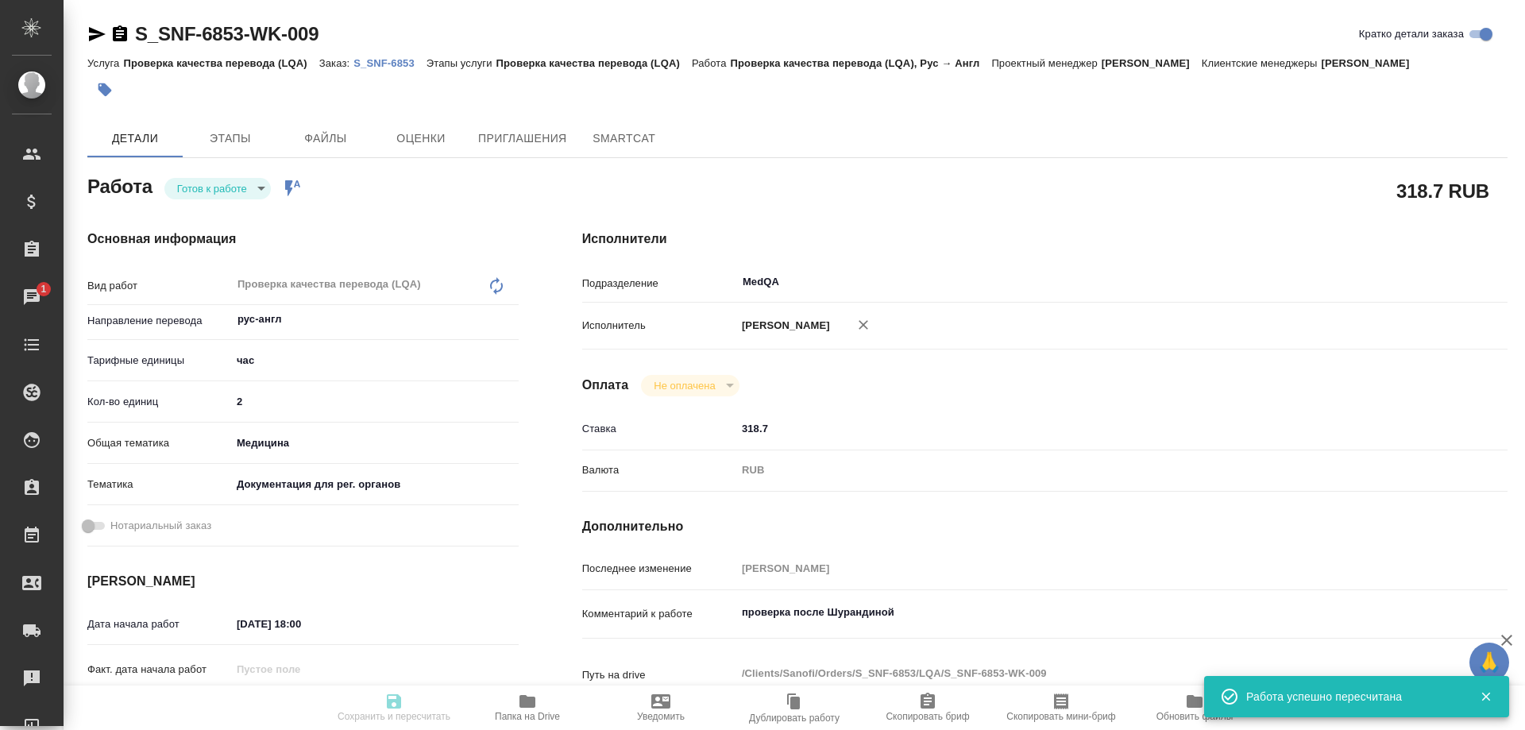
type input "02.09.2025 08:30"
type input "MedQA"
type input "notPayed"
type input "318.7"
type input "RUB"
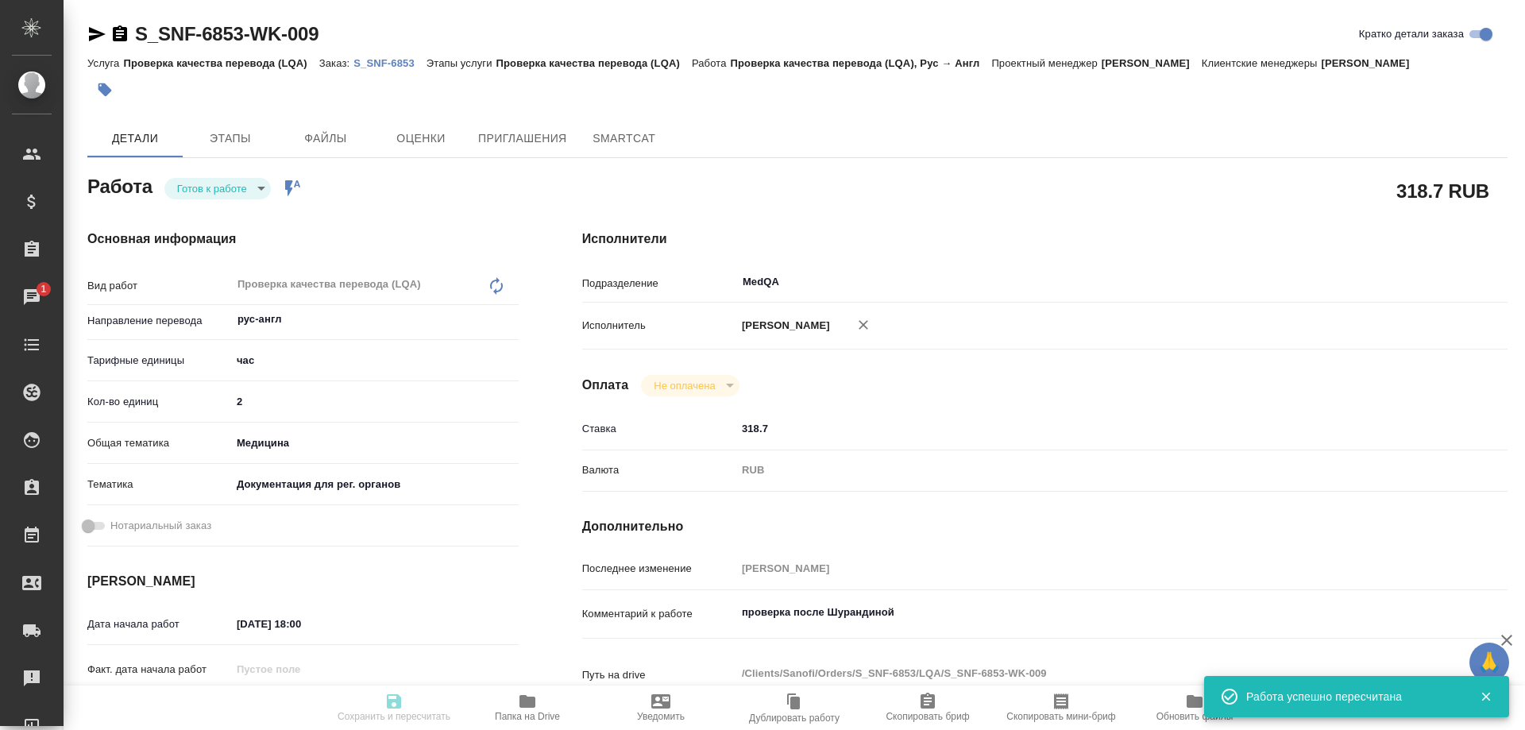
type input "[PERSON_NAME]"
type textarea "проверка после Шурандиной"
type textarea "x"
type textarea "/Clients/Sanofi/Orders/S_SNF-6853/LQA/S_SNF-6853-WK-009"
type textarea "x"
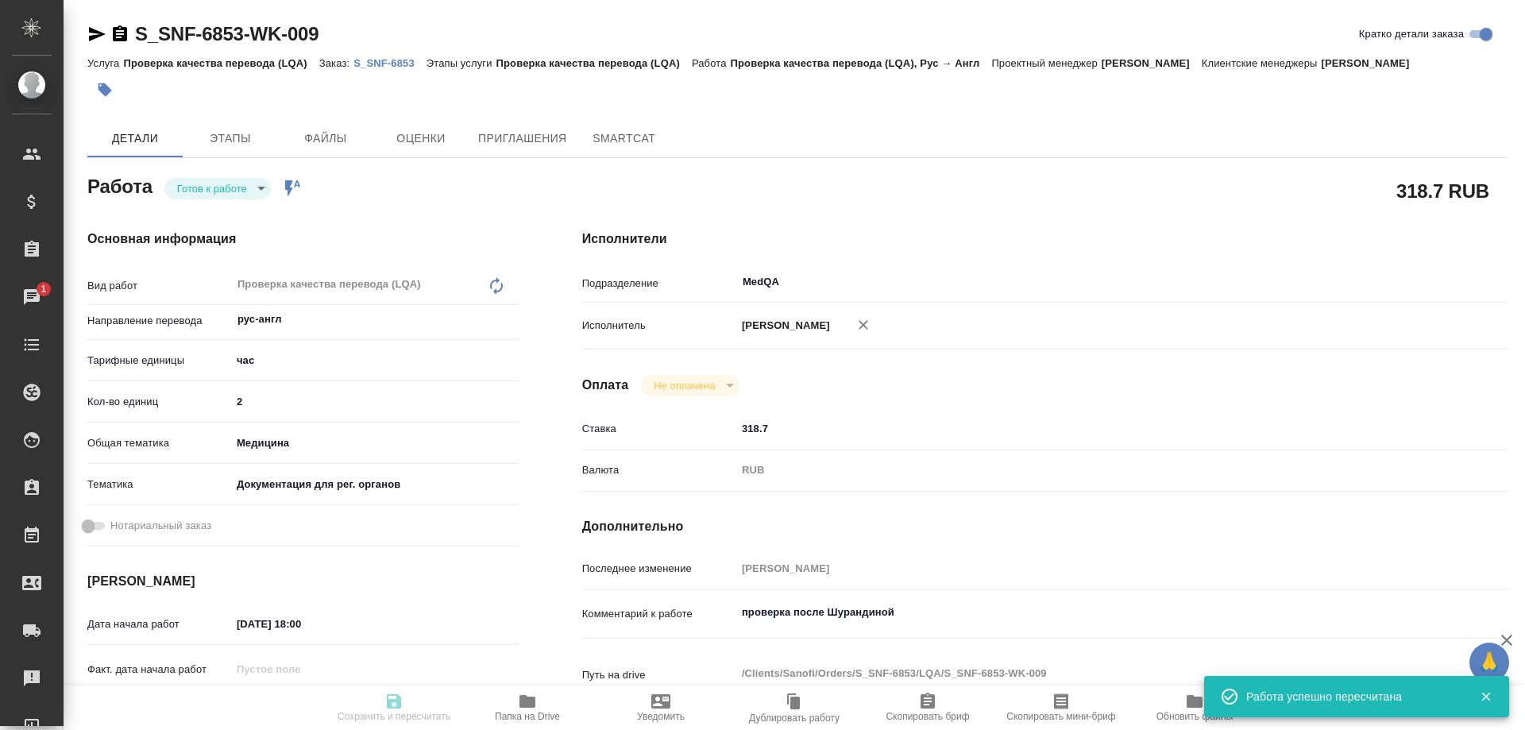
type input "S_SNF-6853"
type input "E005836110"
type input "Проверка качества перевода (LQA)"
type input "[PERSON_NAME]"
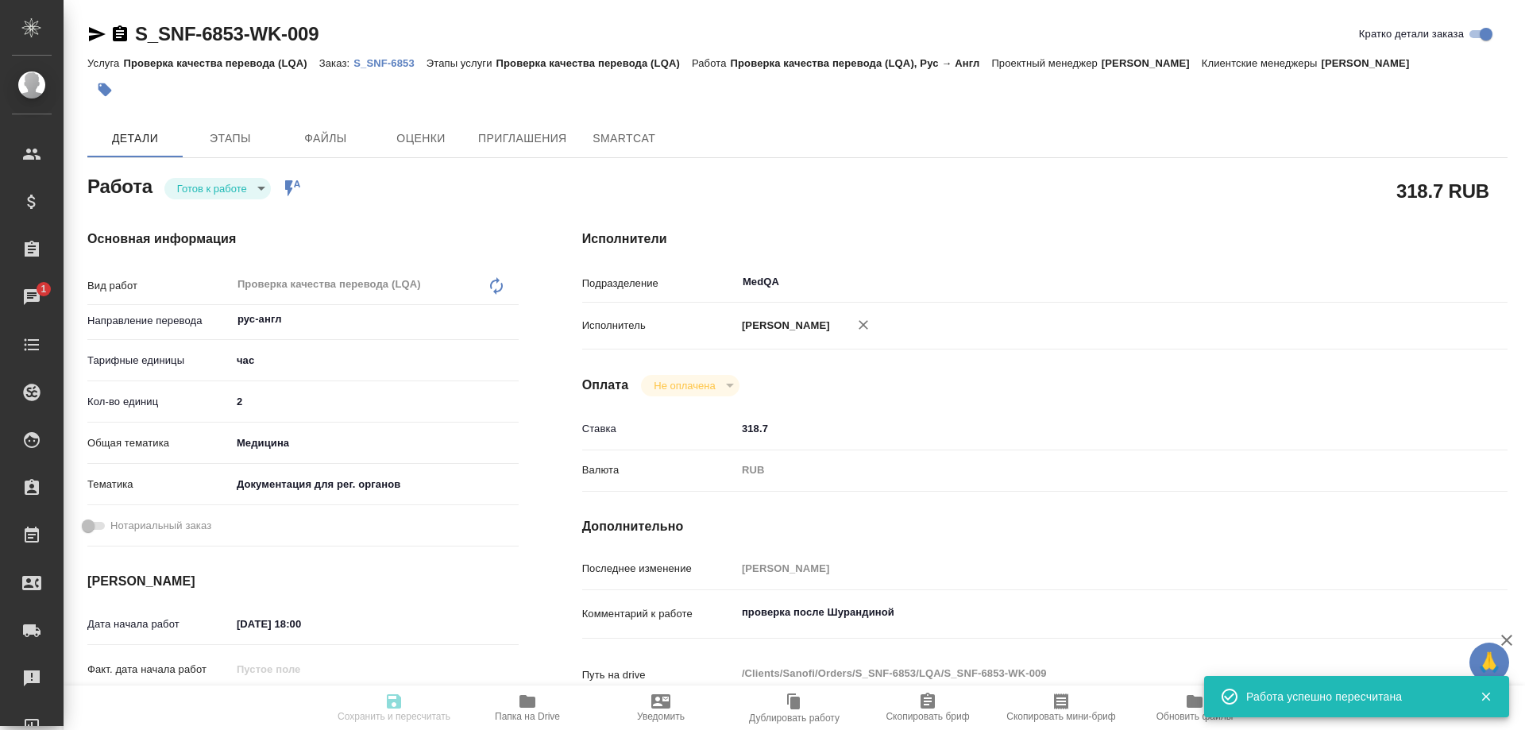
type input "/Clients/Sanofi/Orders/S_SNF-6853"
type textarea "x"
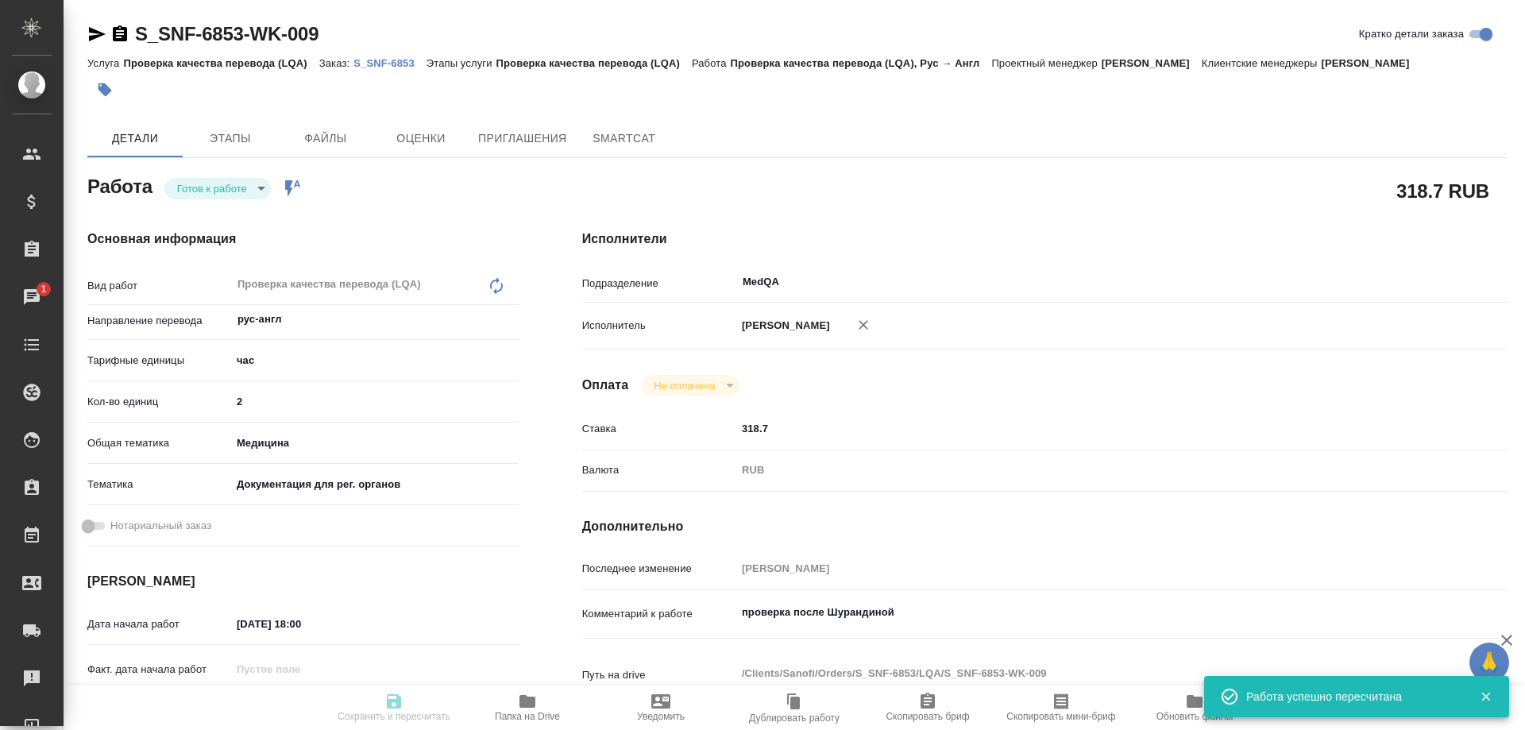
type textarea "x"
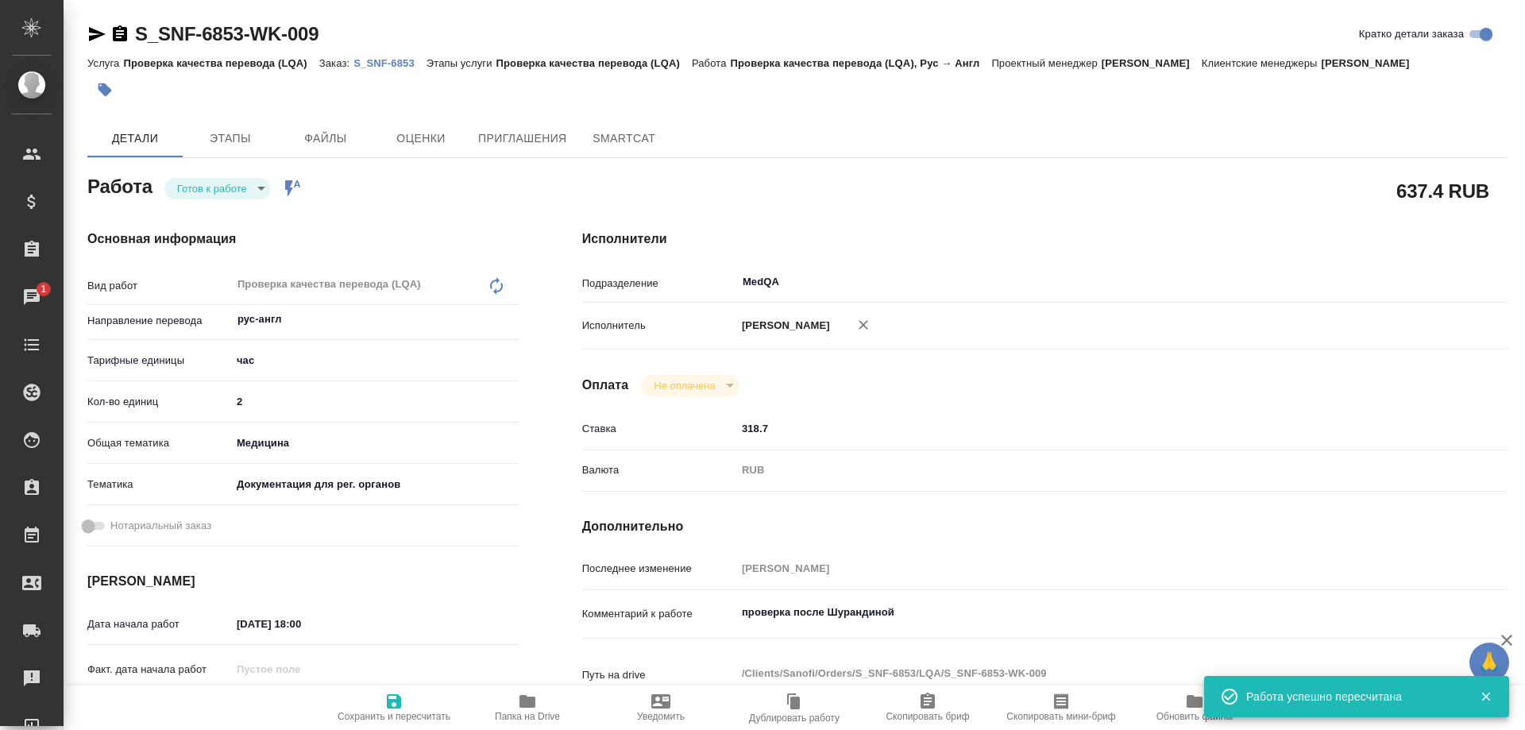
type textarea "x"
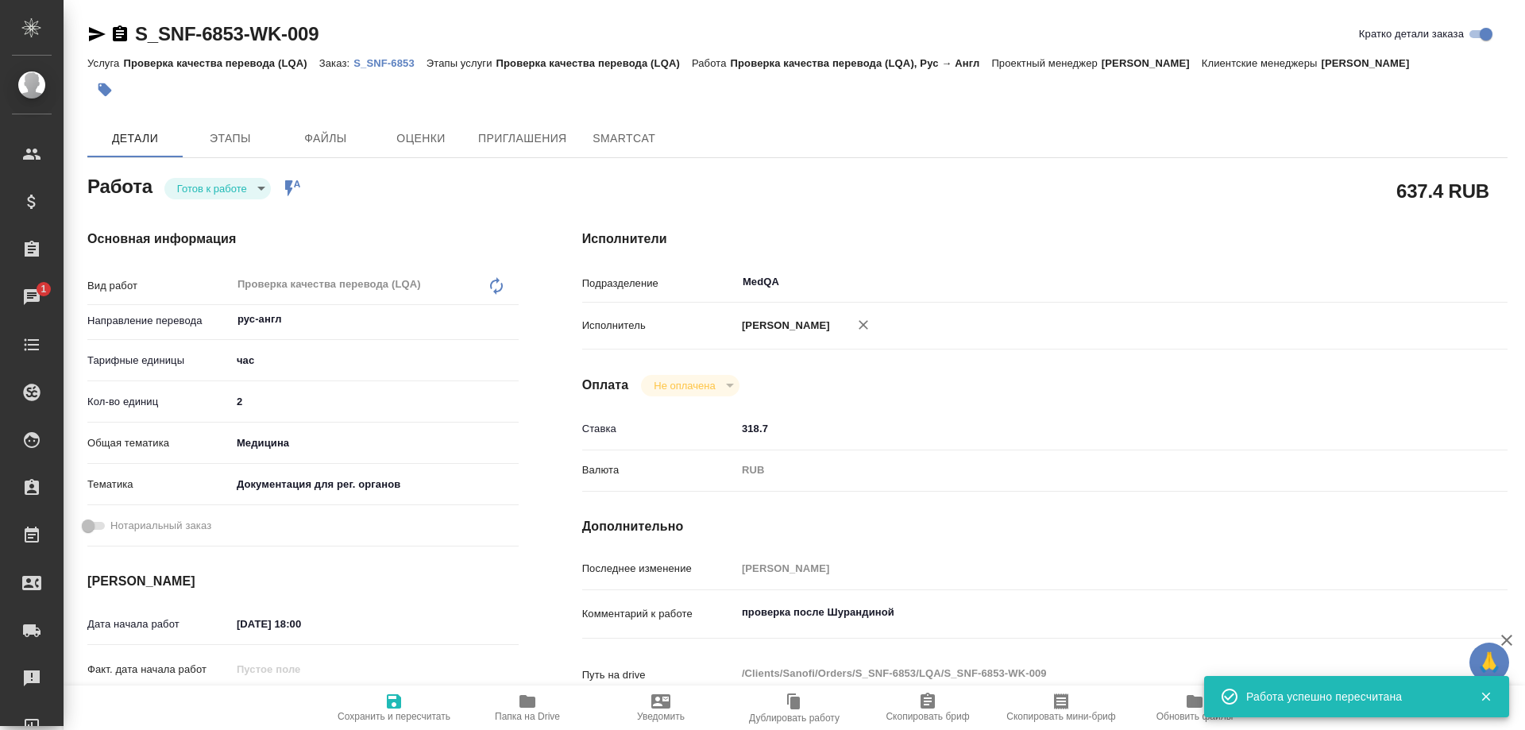
type textarea "x"
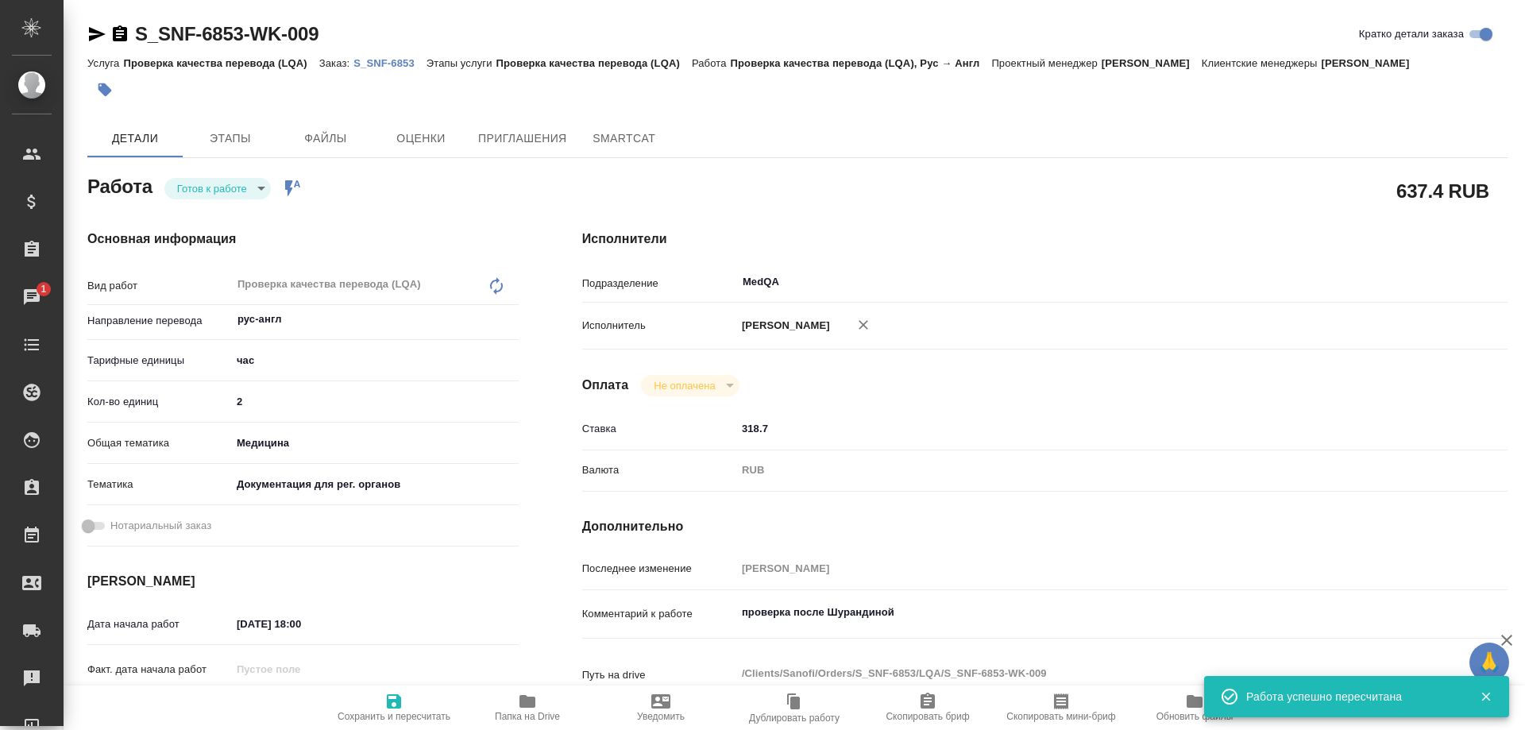
type textarea "x"
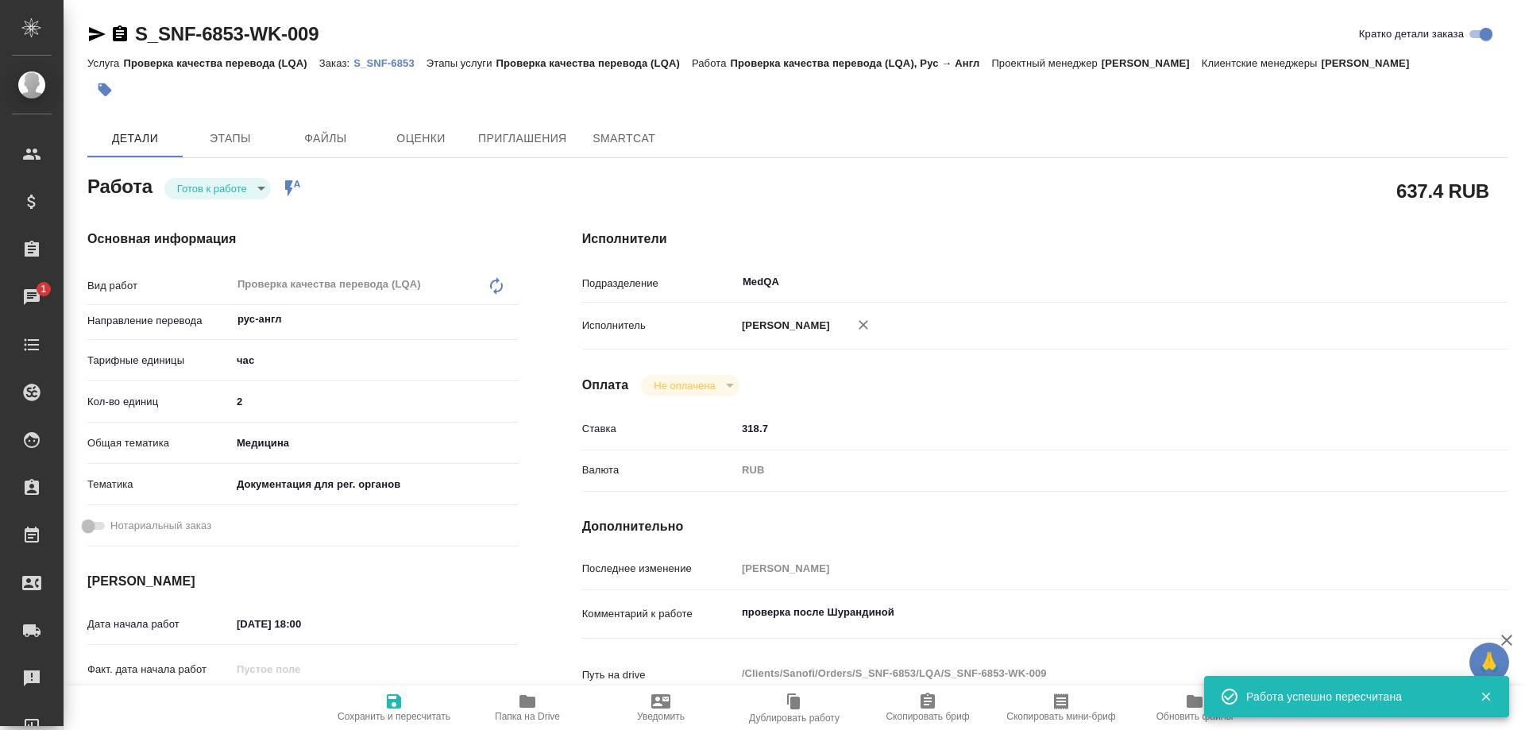
type textarea "x"
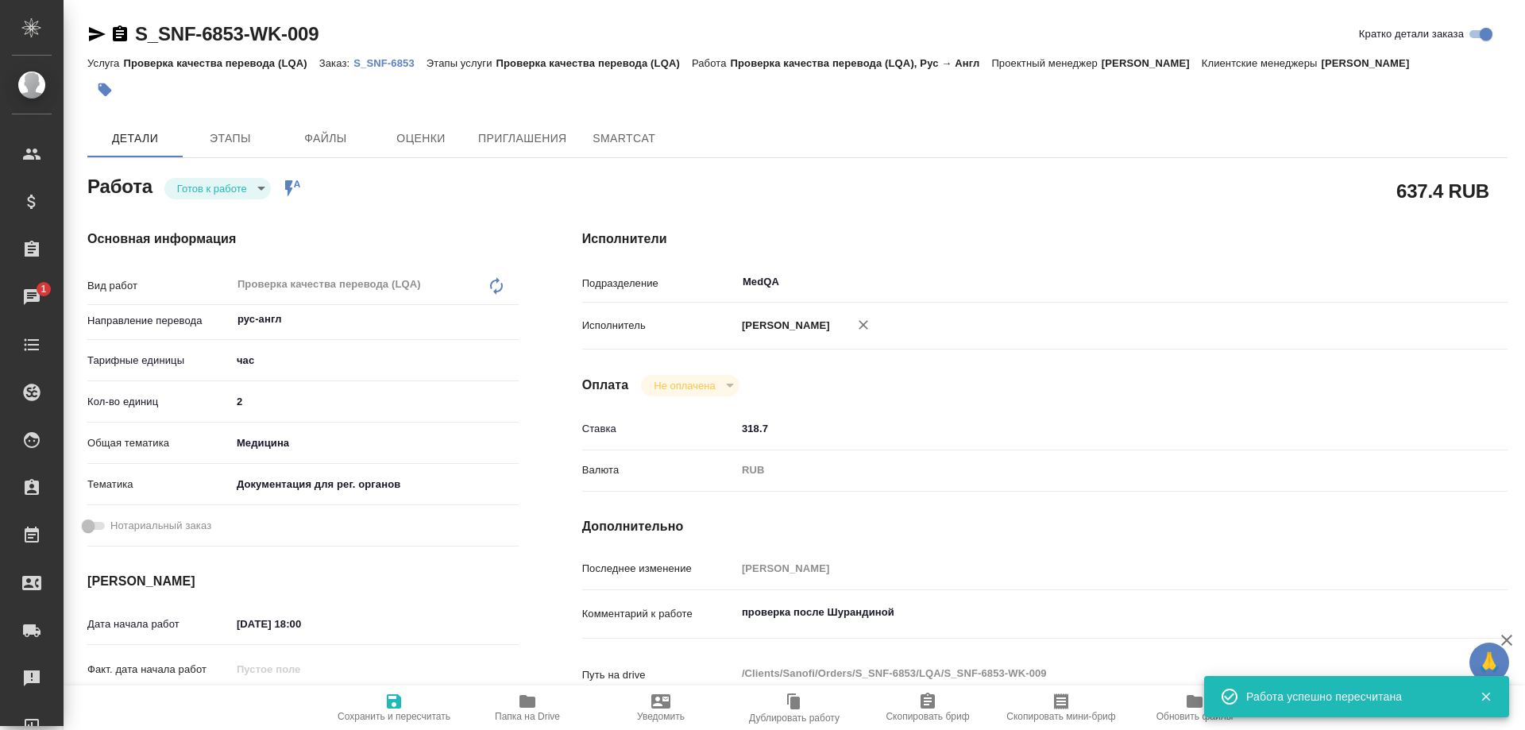
type textarea "x"
click at [264, 188] on body "🙏 .cls-1 fill:#fff; AWATERA Solovyova Elena Клиенты Спецификации Заказы 1 Чаты …" at bounding box center [762, 365] width 1525 height 730
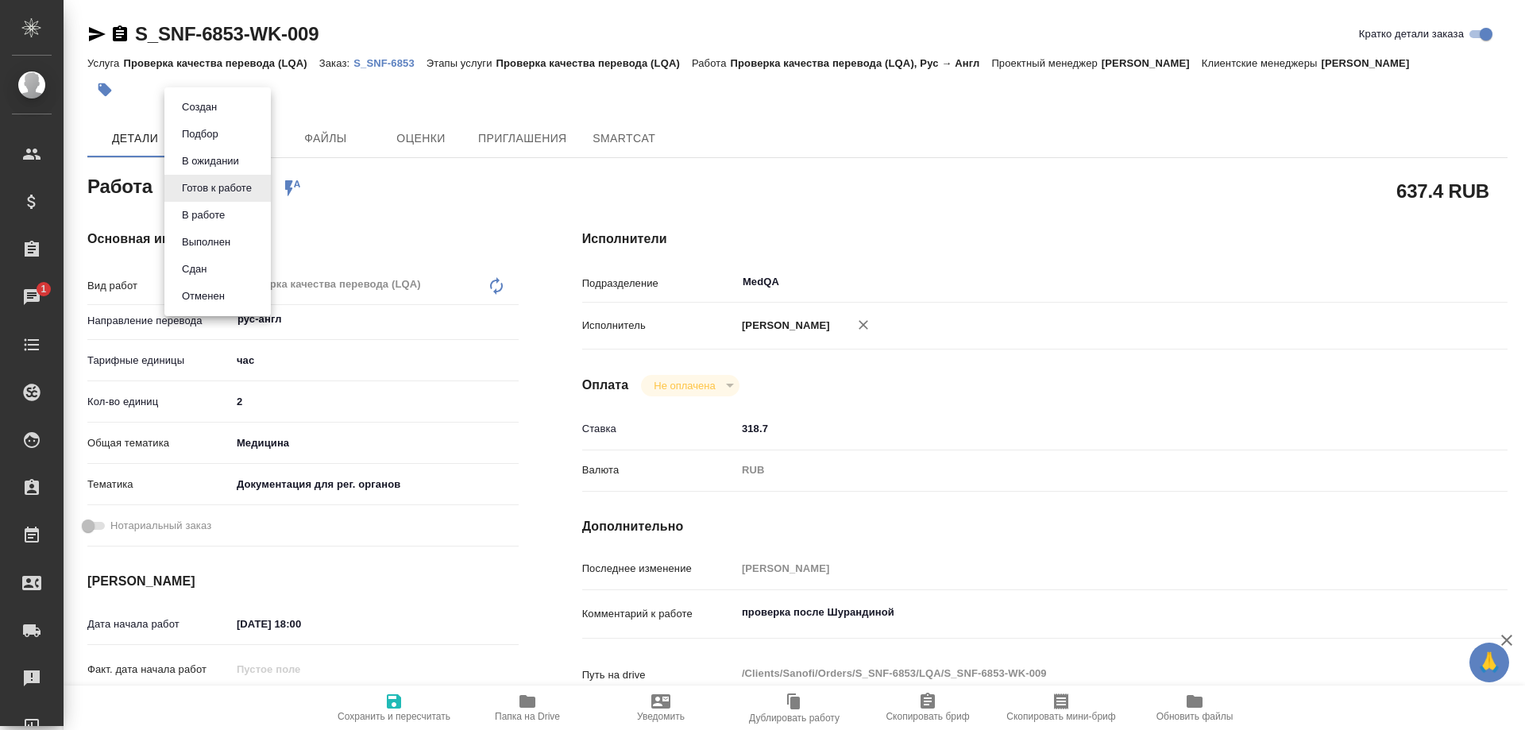
click at [231, 265] on li "Сдан" at bounding box center [217, 269] width 106 height 27
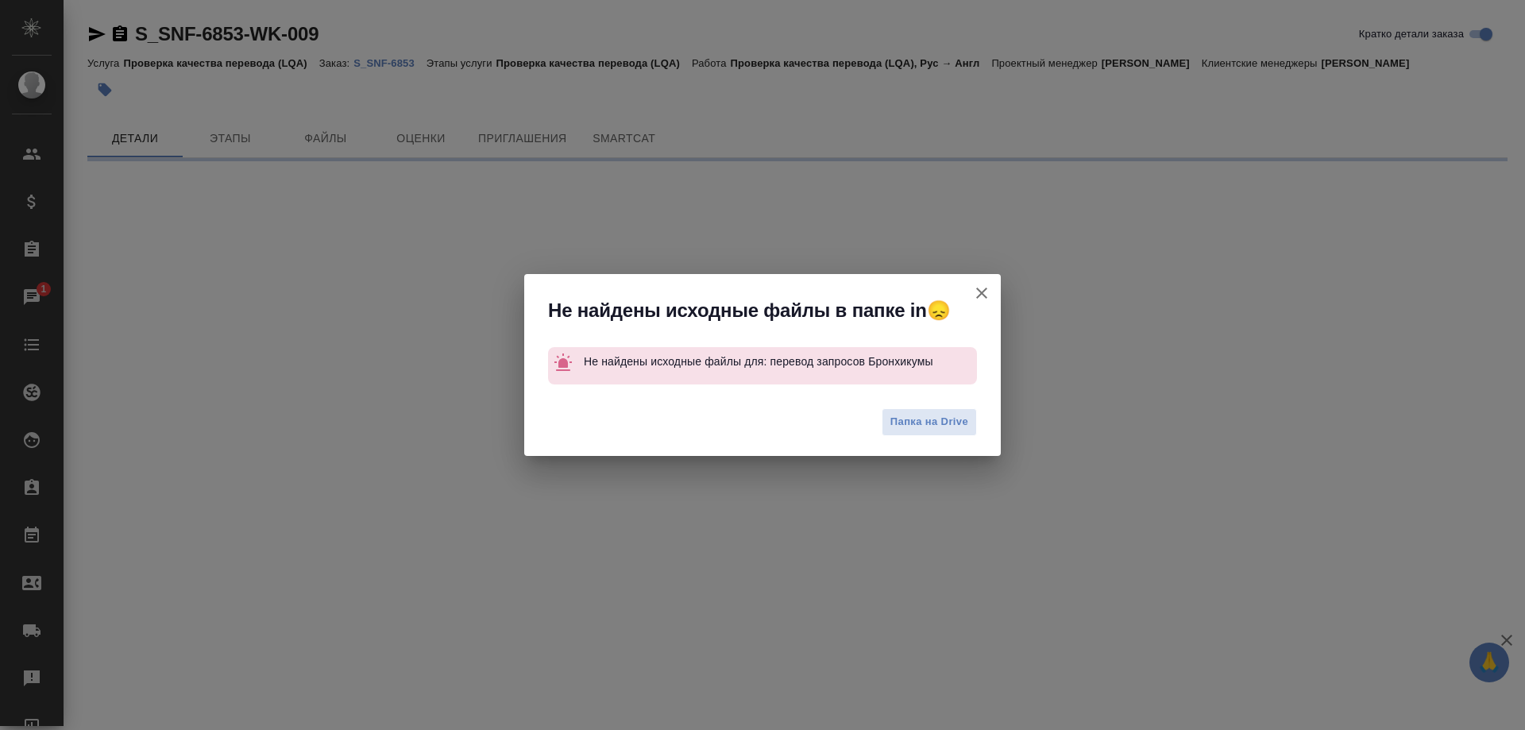
click at [983, 287] on icon "button" at bounding box center [981, 293] width 19 height 19
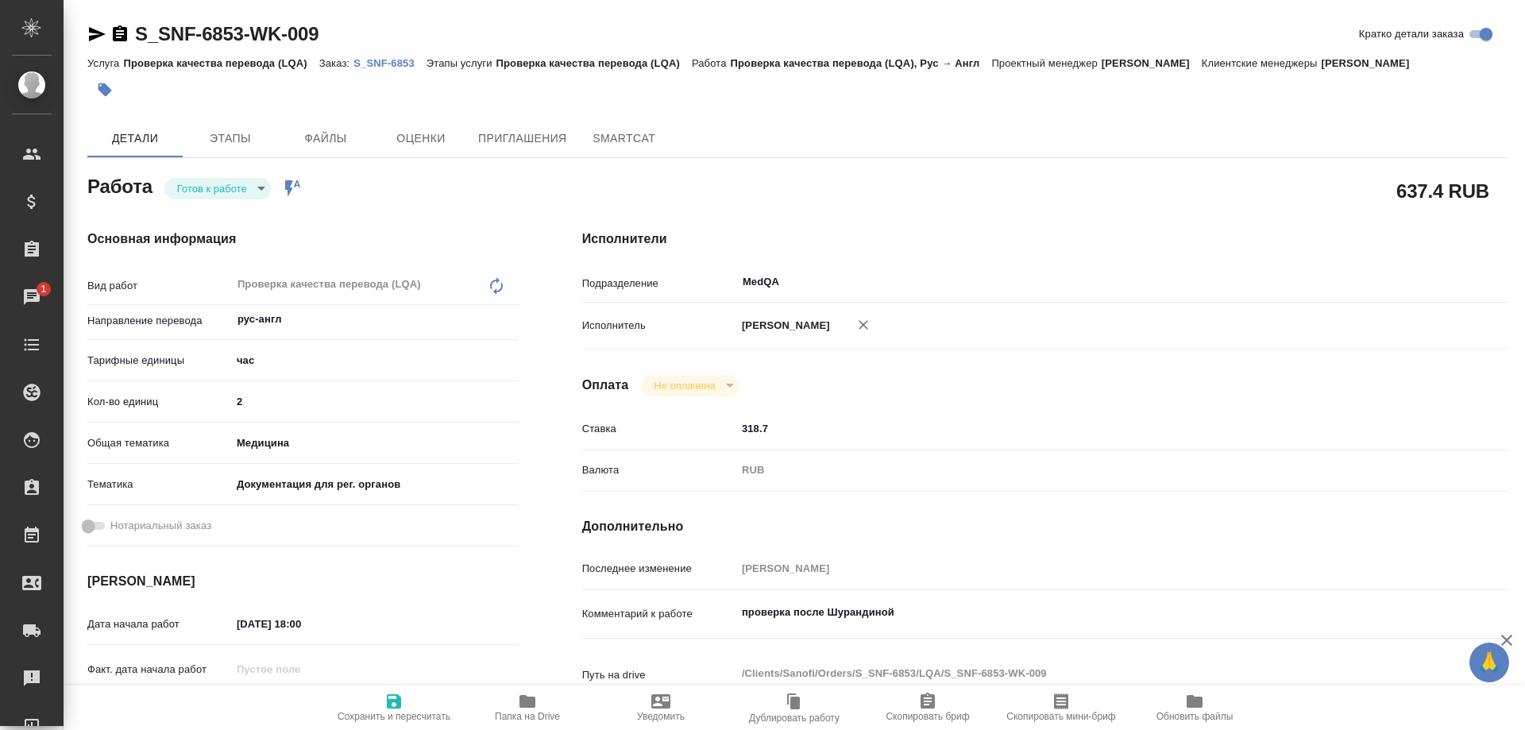
type textarea "x"
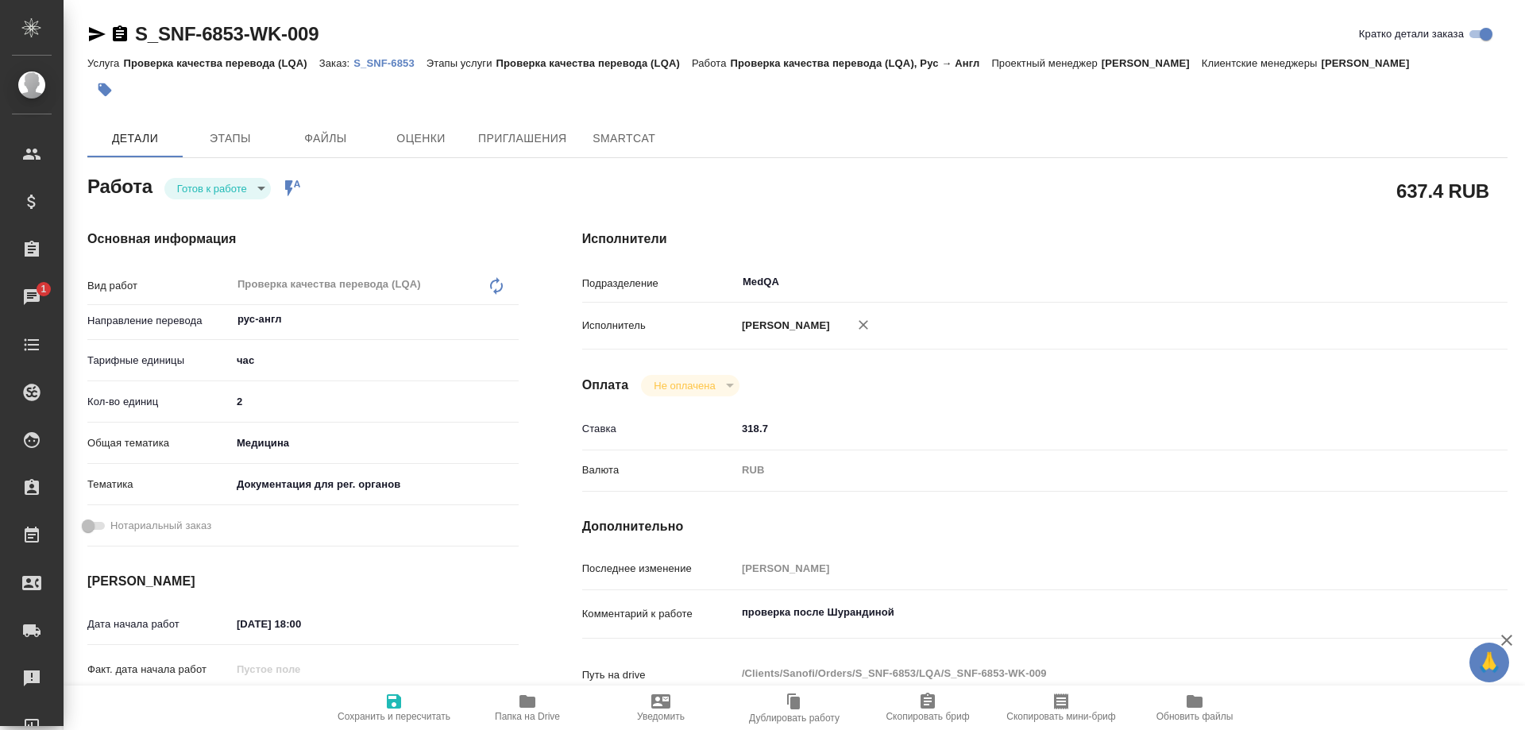
type textarea "x"
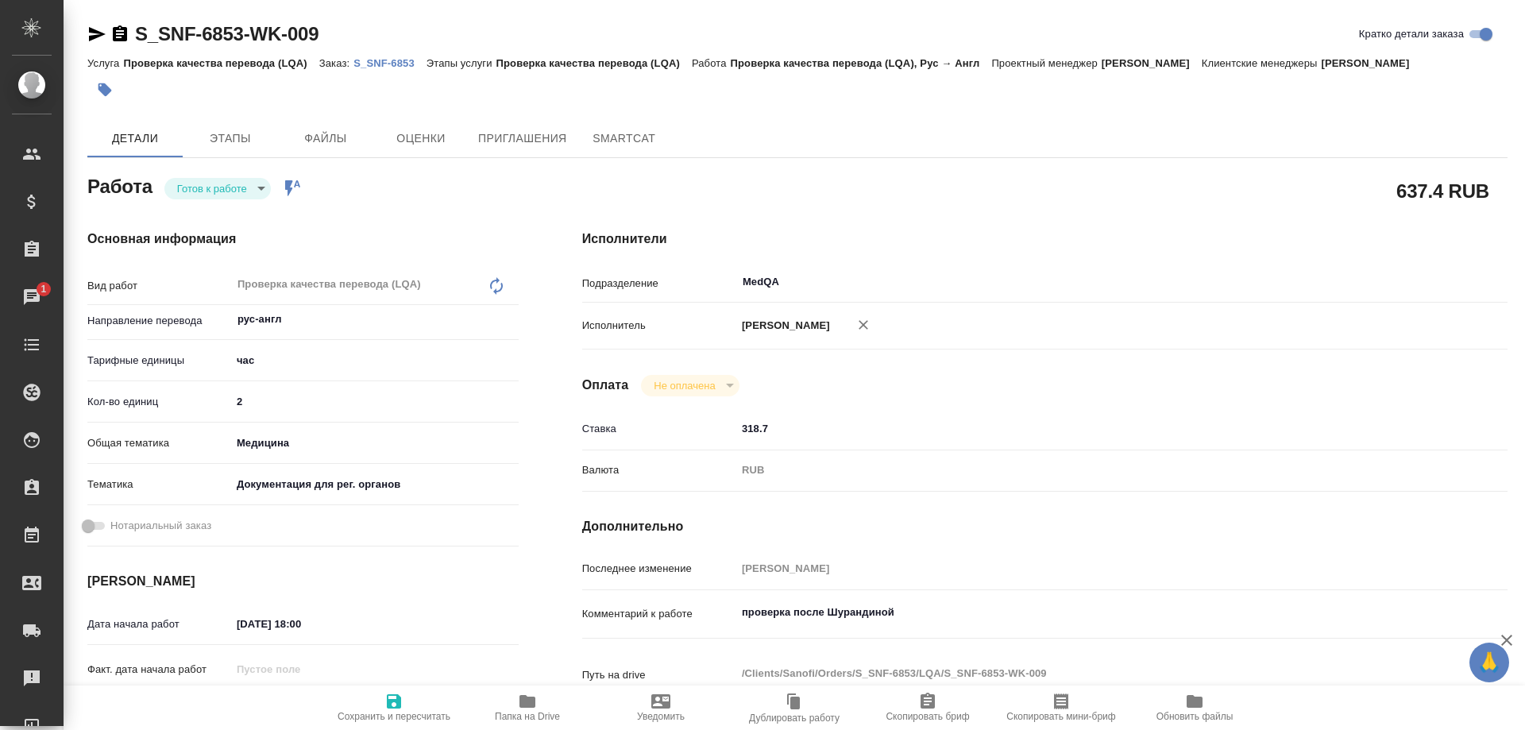
type textarea "x"
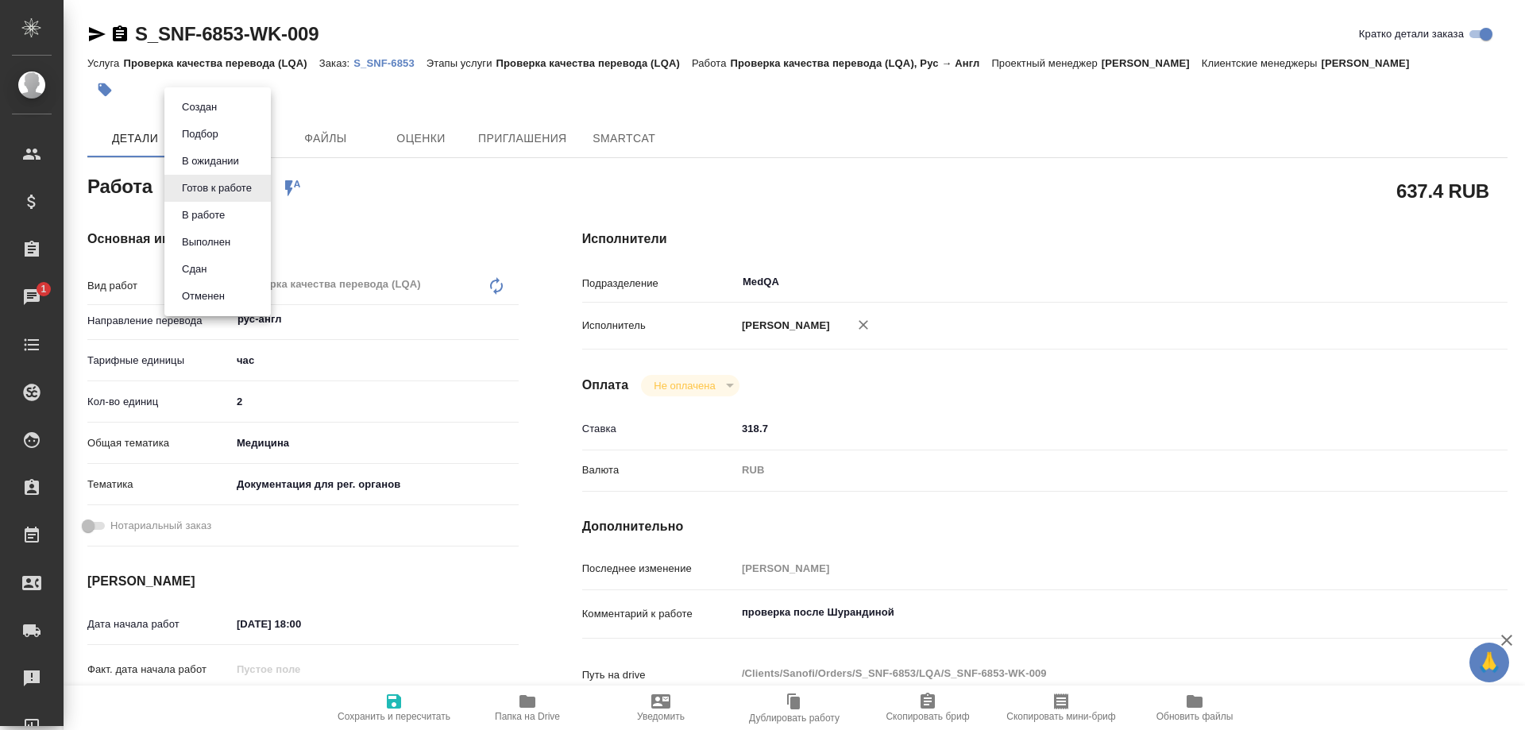
click at [250, 182] on body "🙏 .cls-1 fill:#fff; AWATERA Solovyova Elena Клиенты Спецификации Заказы 1 Чаты …" at bounding box center [762, 365] width 1525 height 730
click at [244, 243] on li "Выполнен" at bounding box center [217, 242] width 106 height 27
type textarea "x"
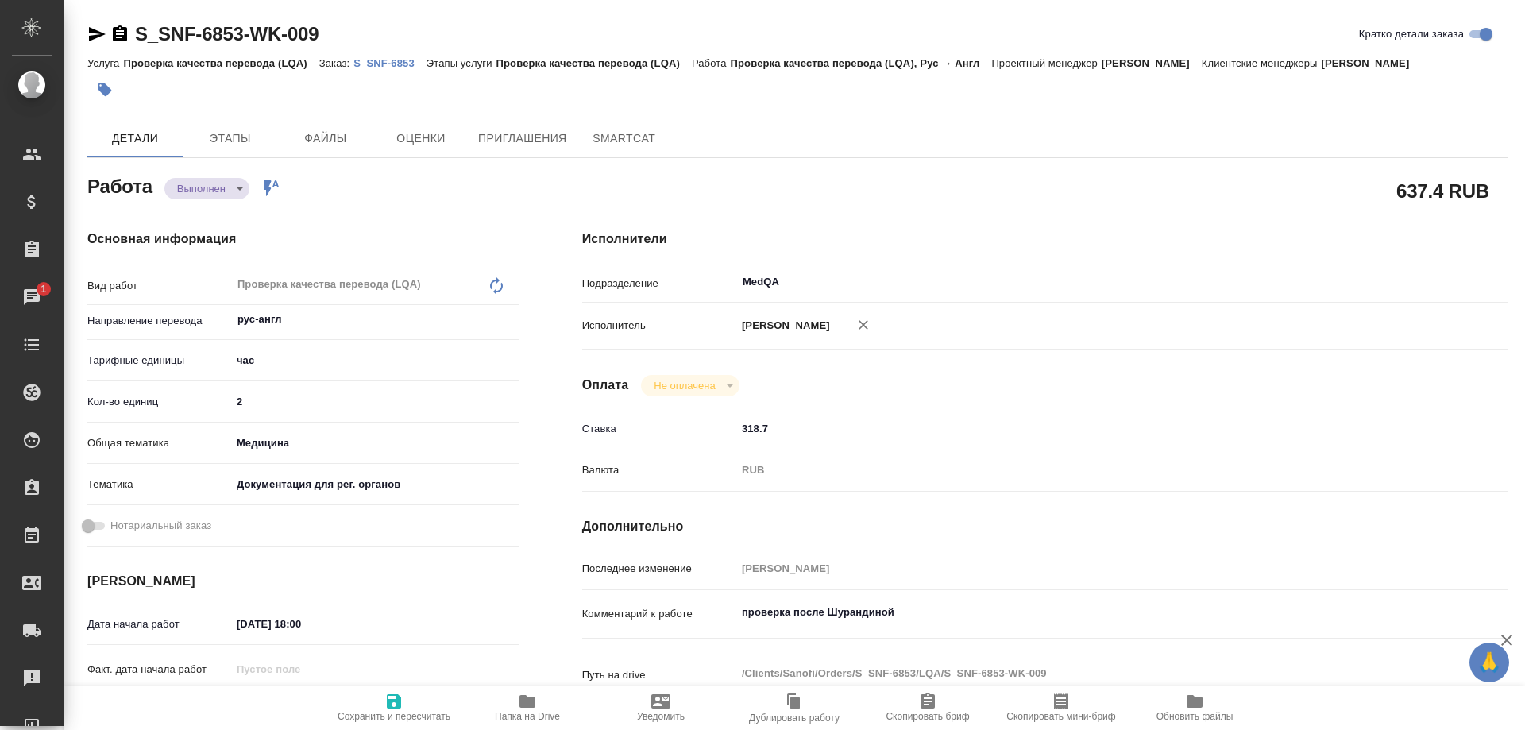
type textarea "x"
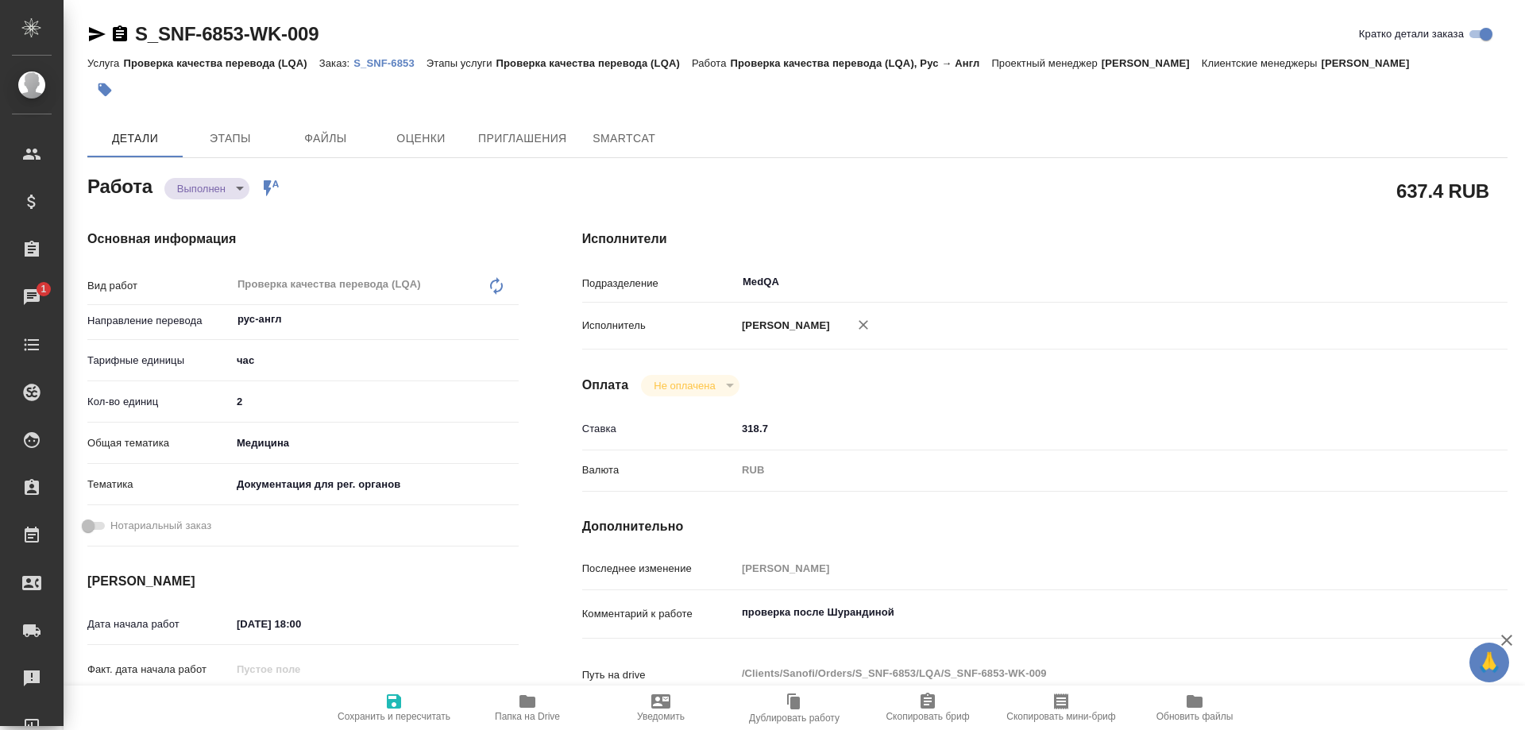
type textarea "x"
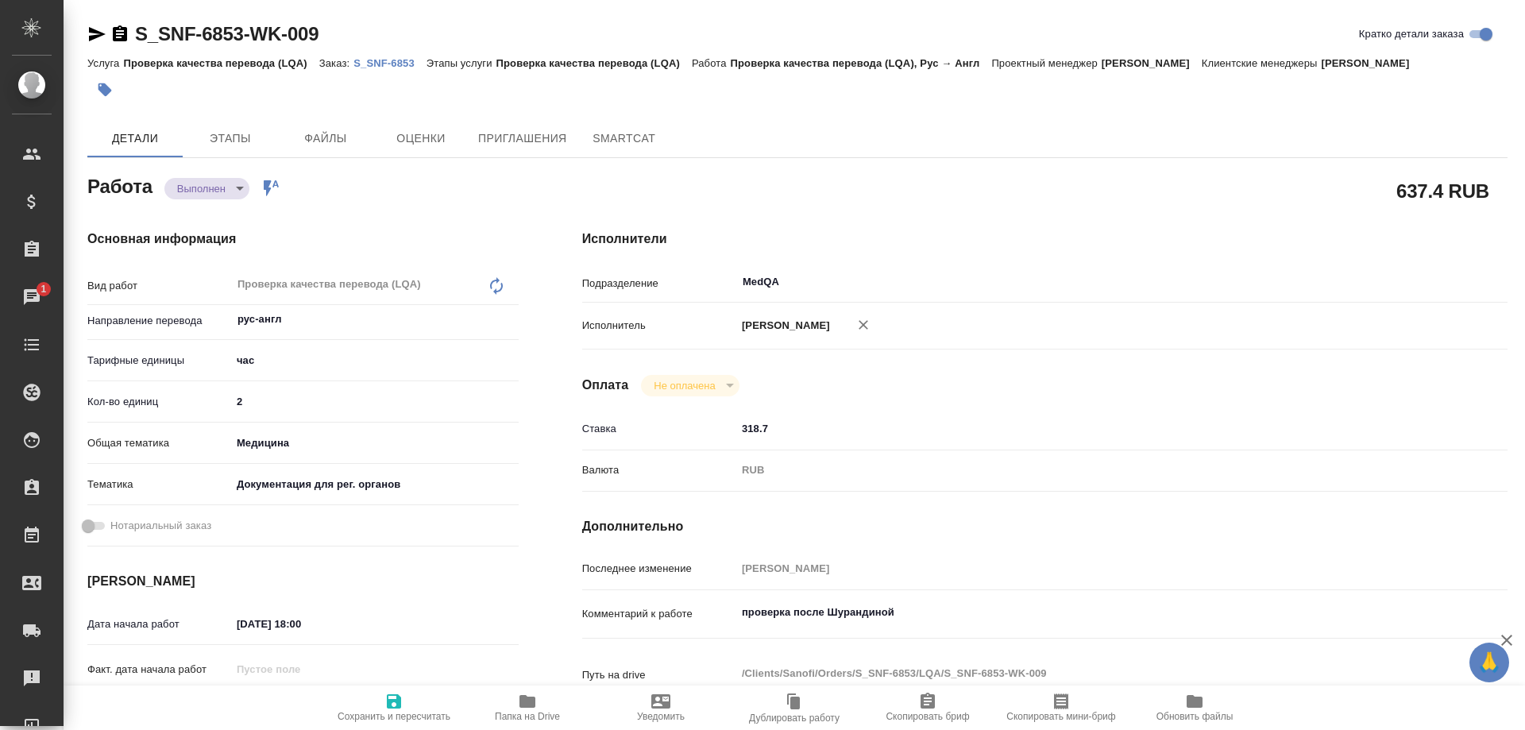
type textarea "x"
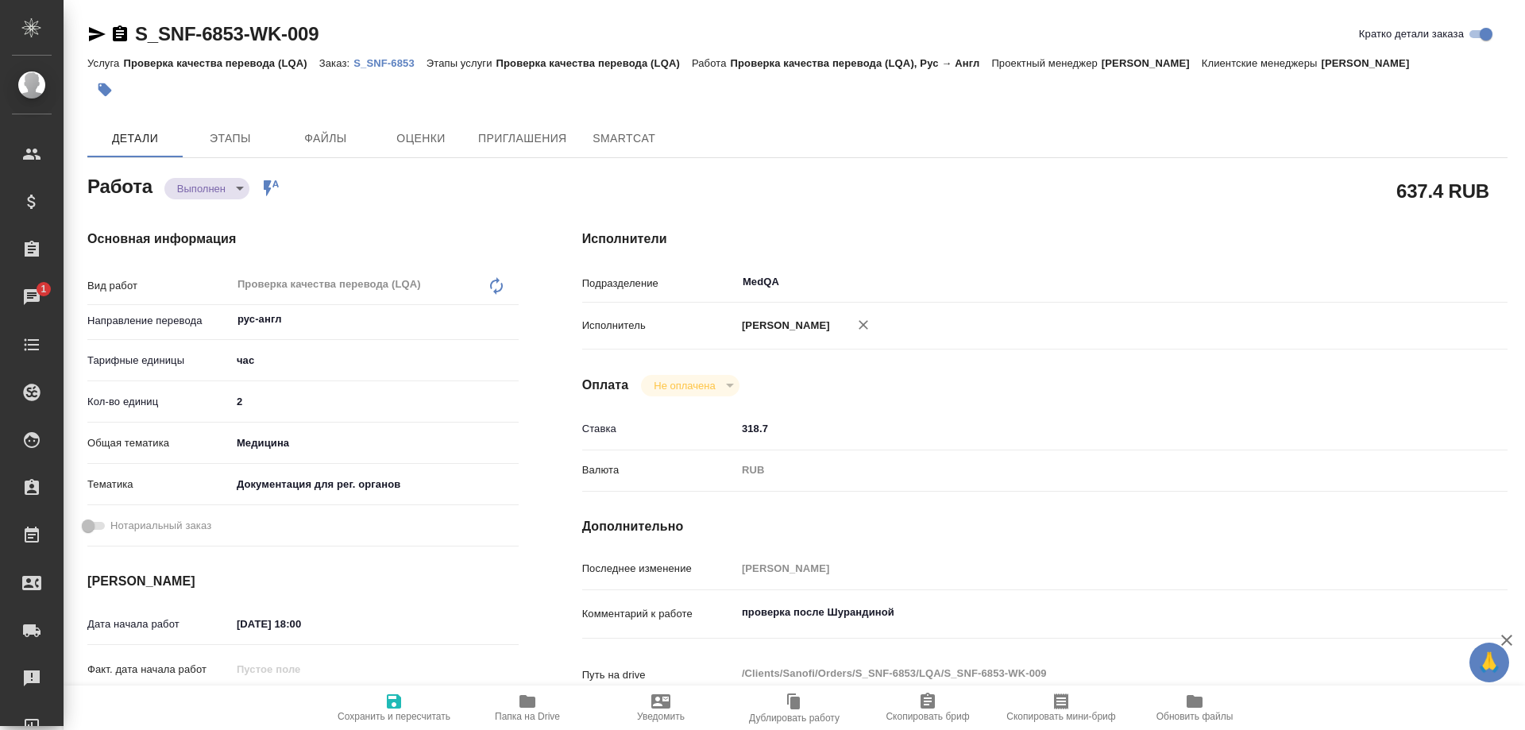
type textarea "x"
click at [242, 191] on body "🙏 .cls-1 fill:#fff; AWATERA Solovyova Elena Клиенты Спецификации Заказы 1 Чаты …" at bounding box center [762, 365] width 1525 height 730
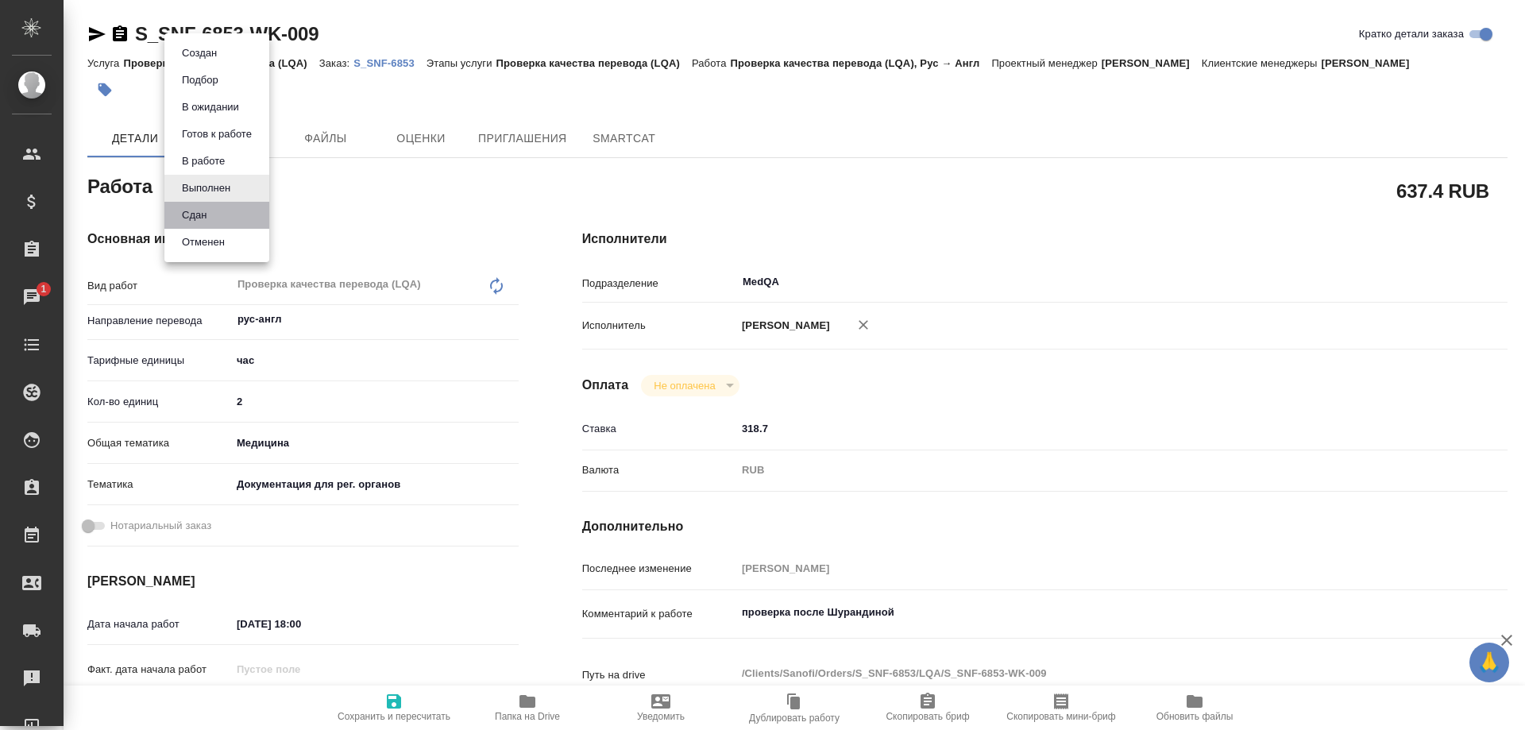
click at [226, 212] on li "Сдан" at bounding box center [216, 215] width 105 height 27
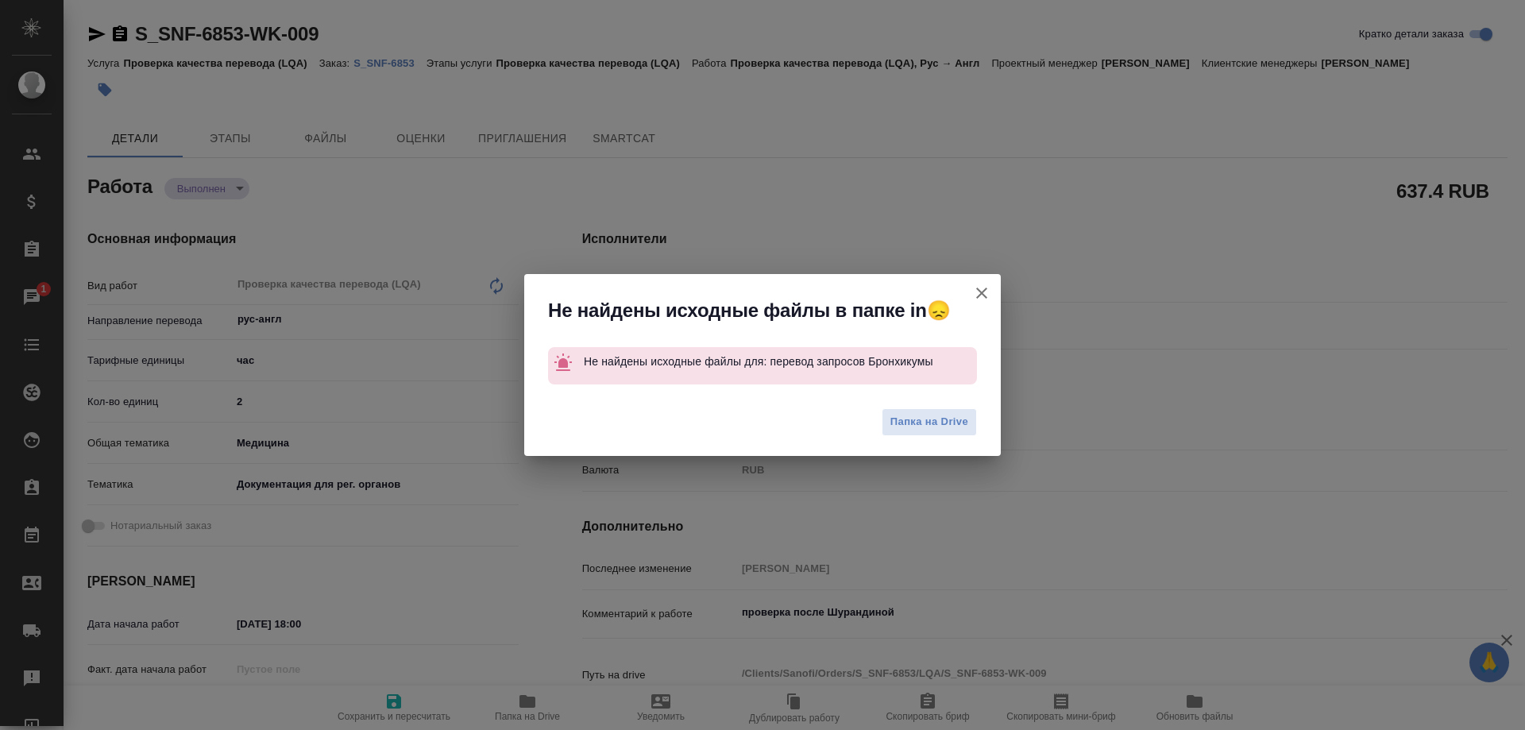
type textarea "x"
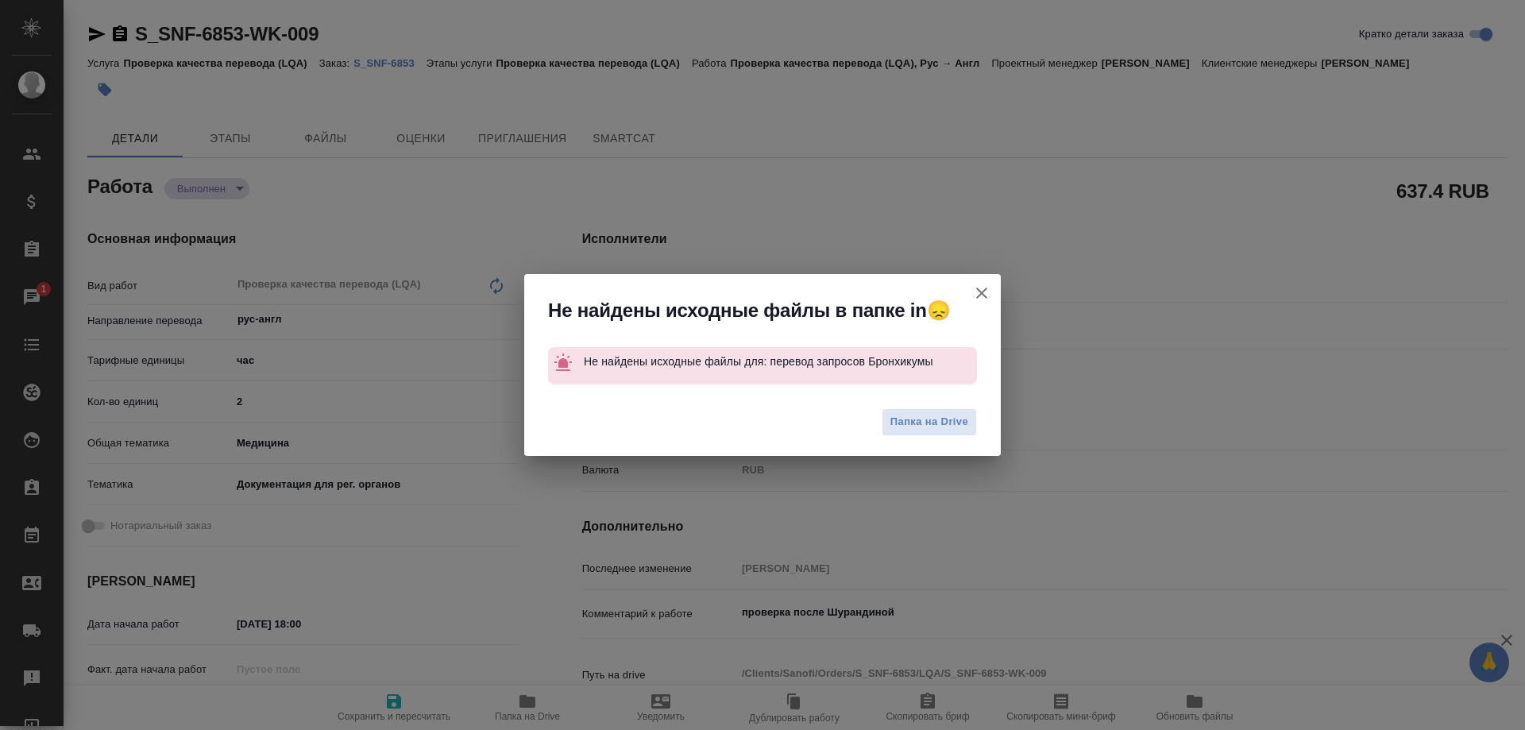
type textarea "x"
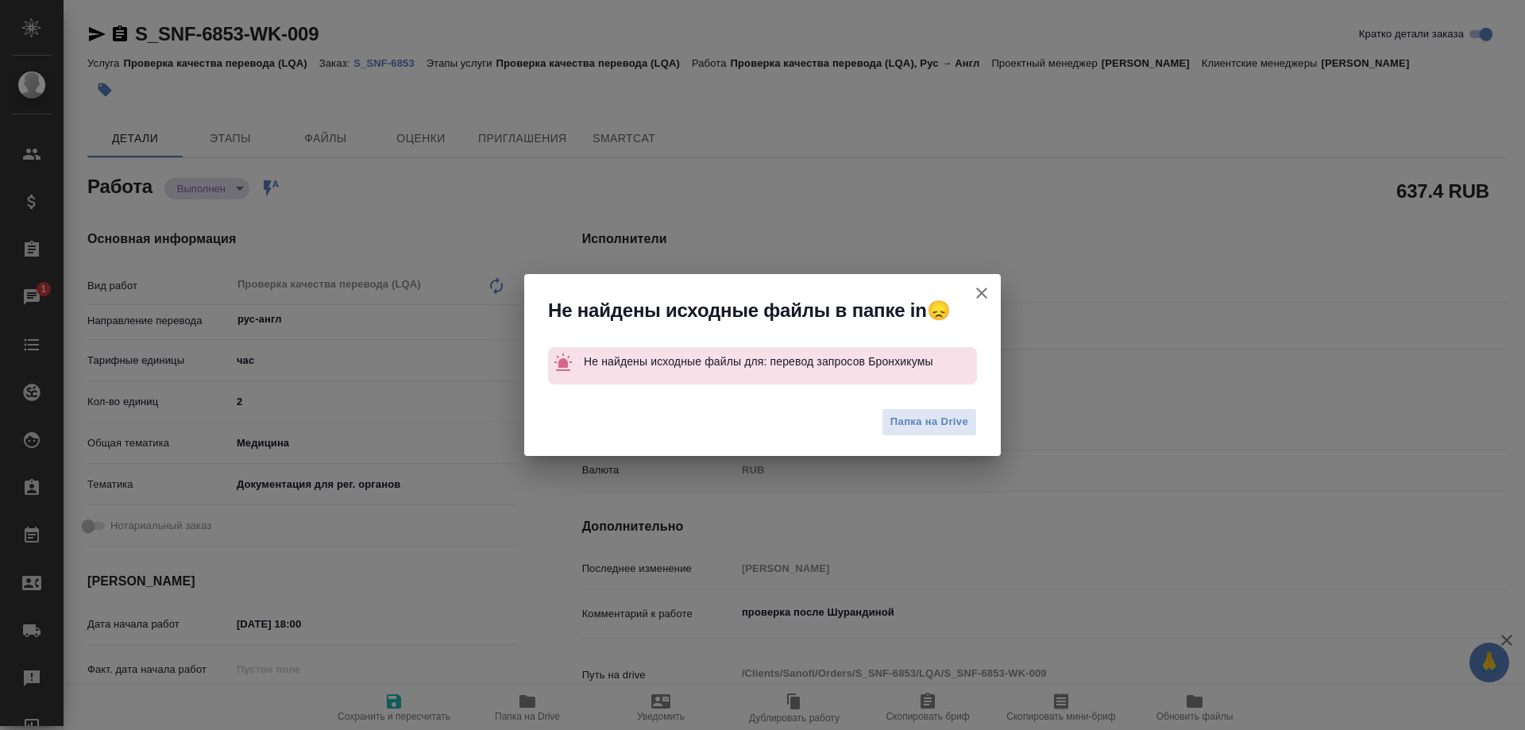
type textarea "x"
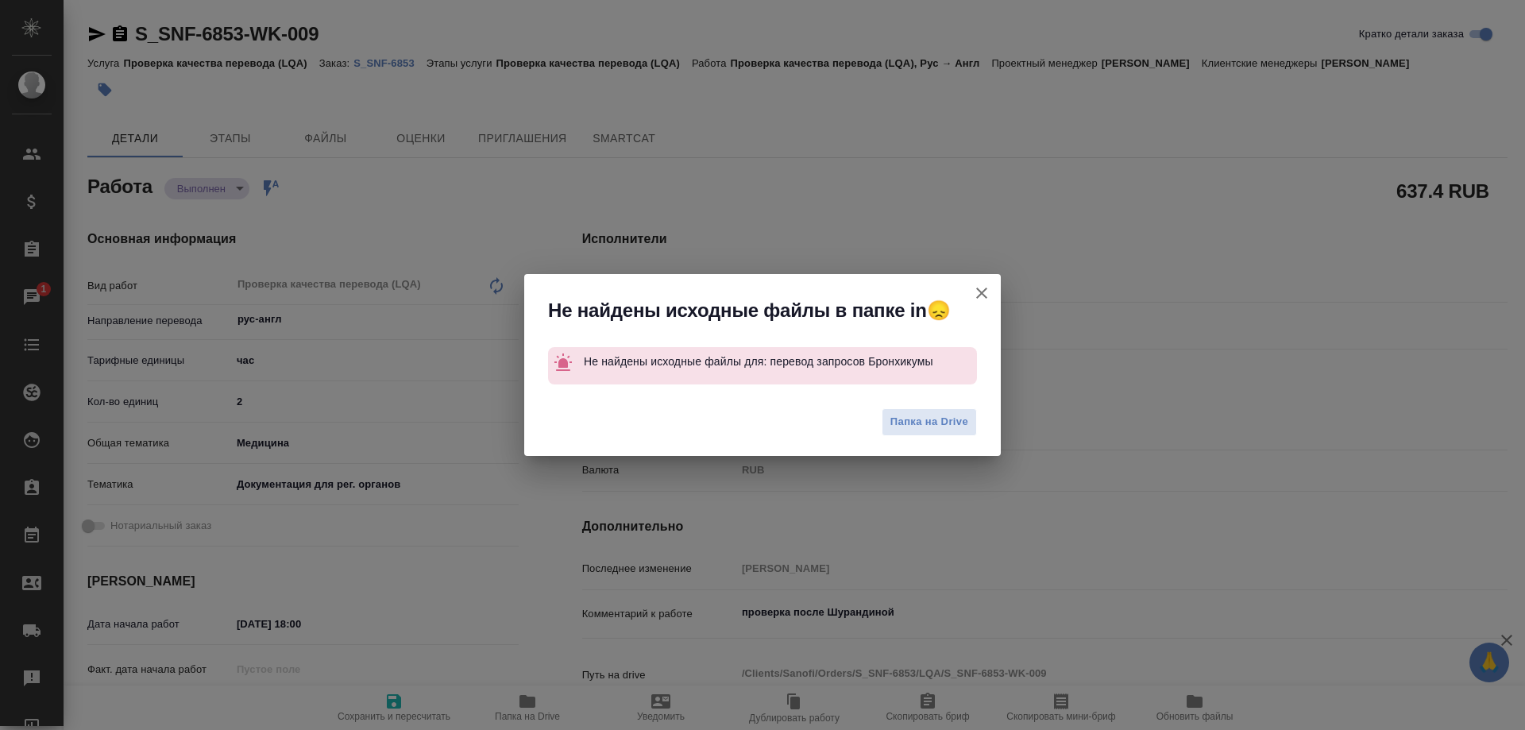
click at [986, 295] on icon "button" at bounding box center [981, 293] width 19 height 19
type textarea "x"
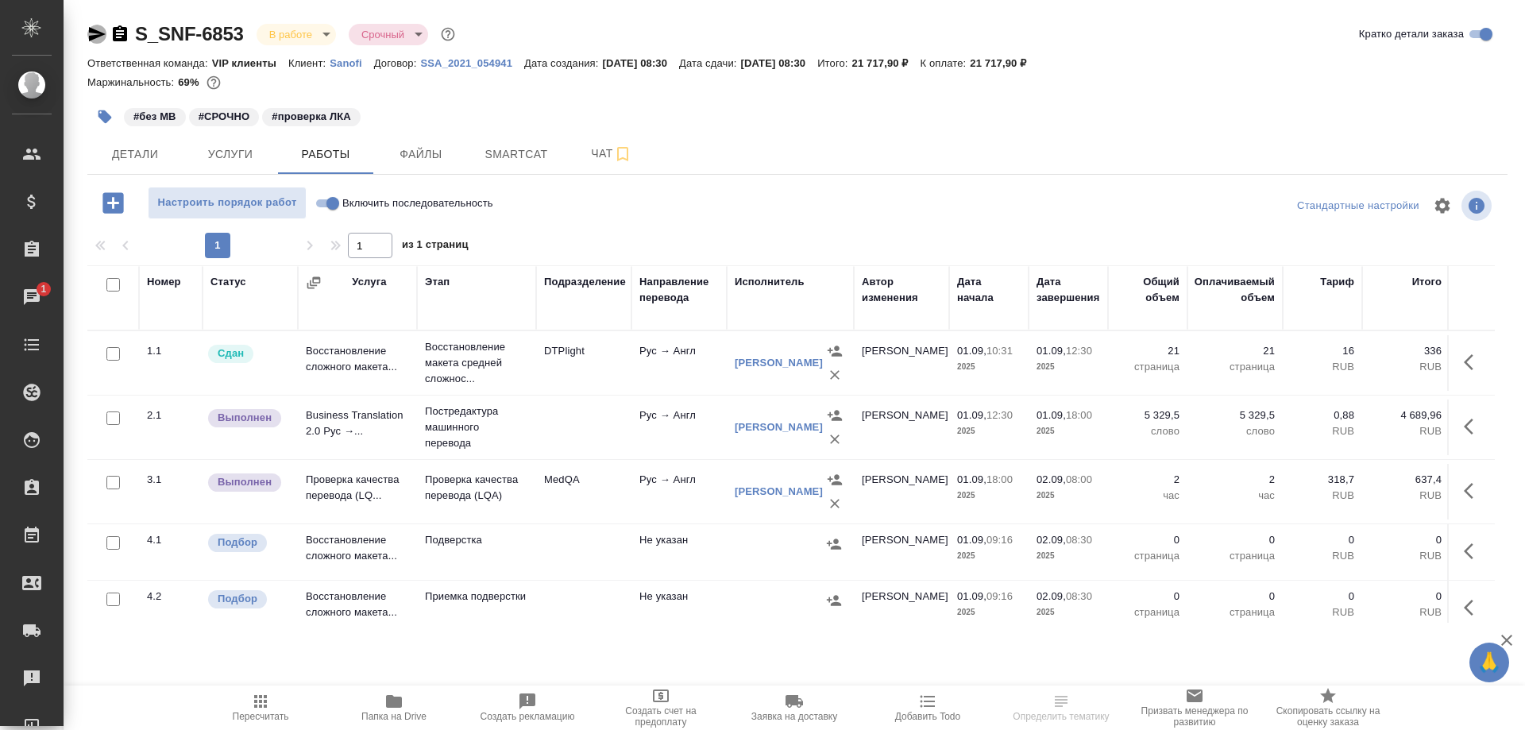
click at [94, 37] on icon "button" at bounding box center [97, 34] width 17 height 14
click at [99, 37] on icon "button" at bounding box center [96, 34] width 19 height 19
